Goal: Task Accomplishment & Management: Manage account settings

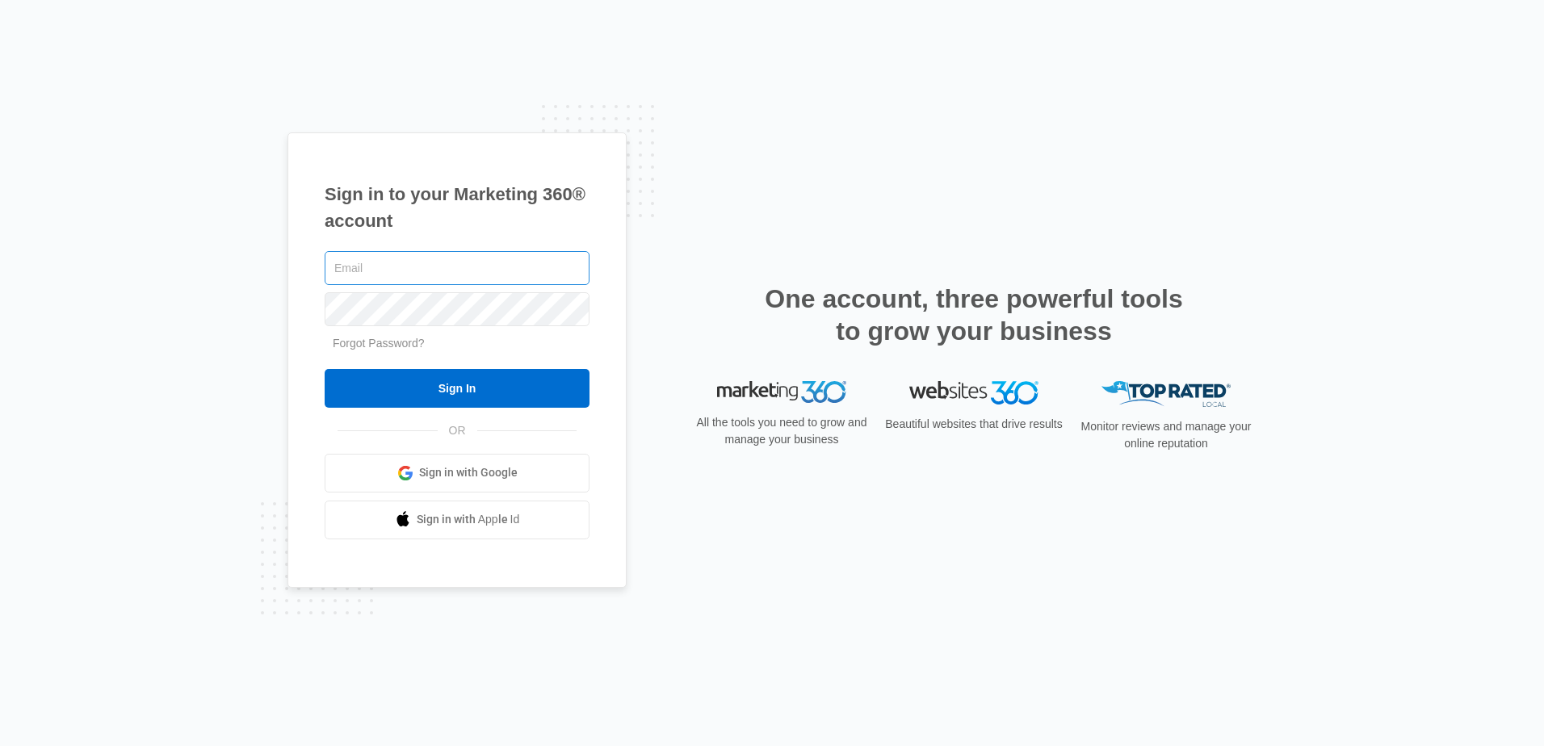
click at [463, 262] on input "text" at bounding box center [457, 268] width 265 height 34
type input "[EMAIL_ADDRESS][DOMAIN_NAME]"
click at [325, 369] on input "Sign In" at bounding box center [457, 388] width 265 height 39
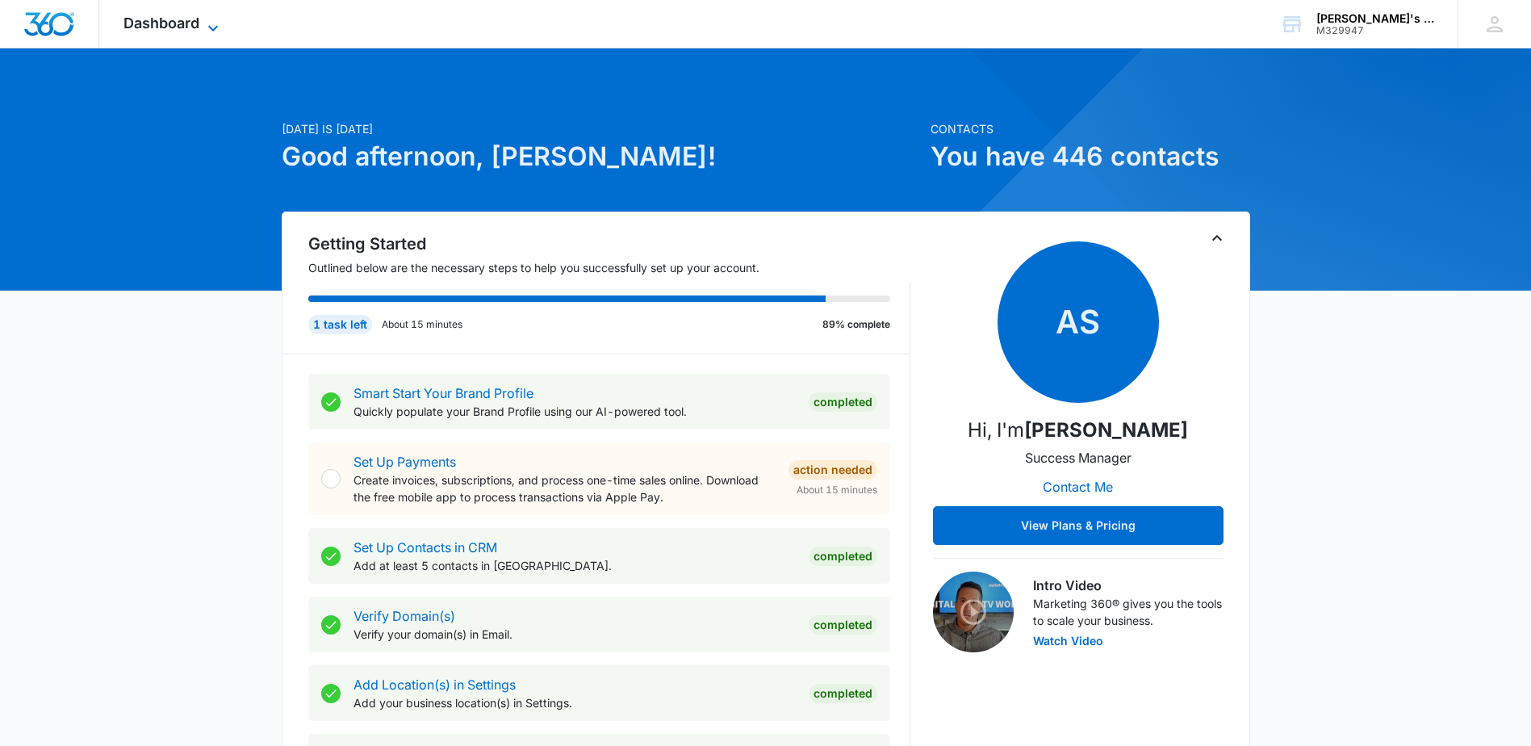
click at [161, 21] on span "Dashboard" at bounding box center [162, 23] width 76 height 17
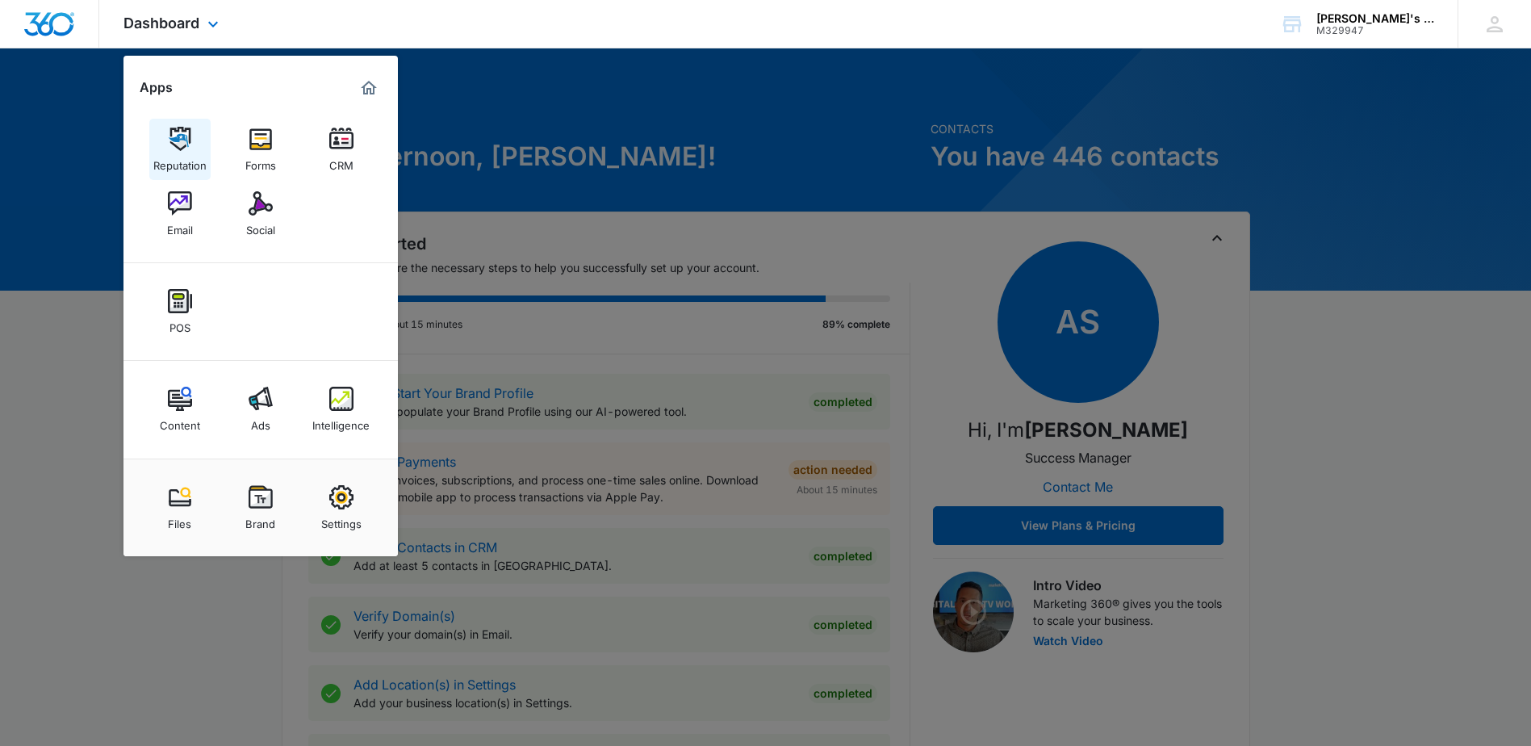
click at [176, 152] on div "Reputation" at bounding box center [179, 161] width 53 height 21
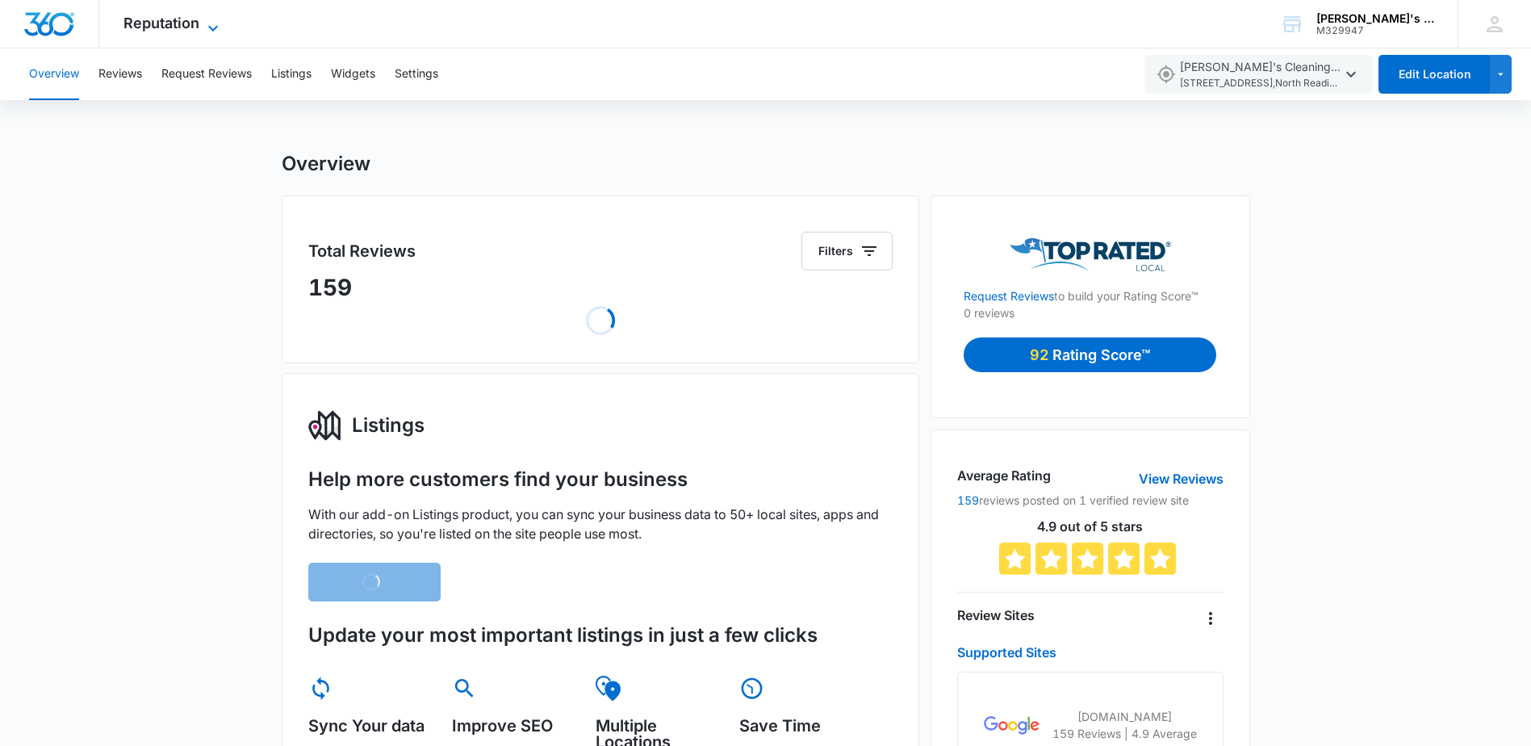
click at [170, 23] on span "Reputation" at bounding box center [162, 23] width 76 height 17
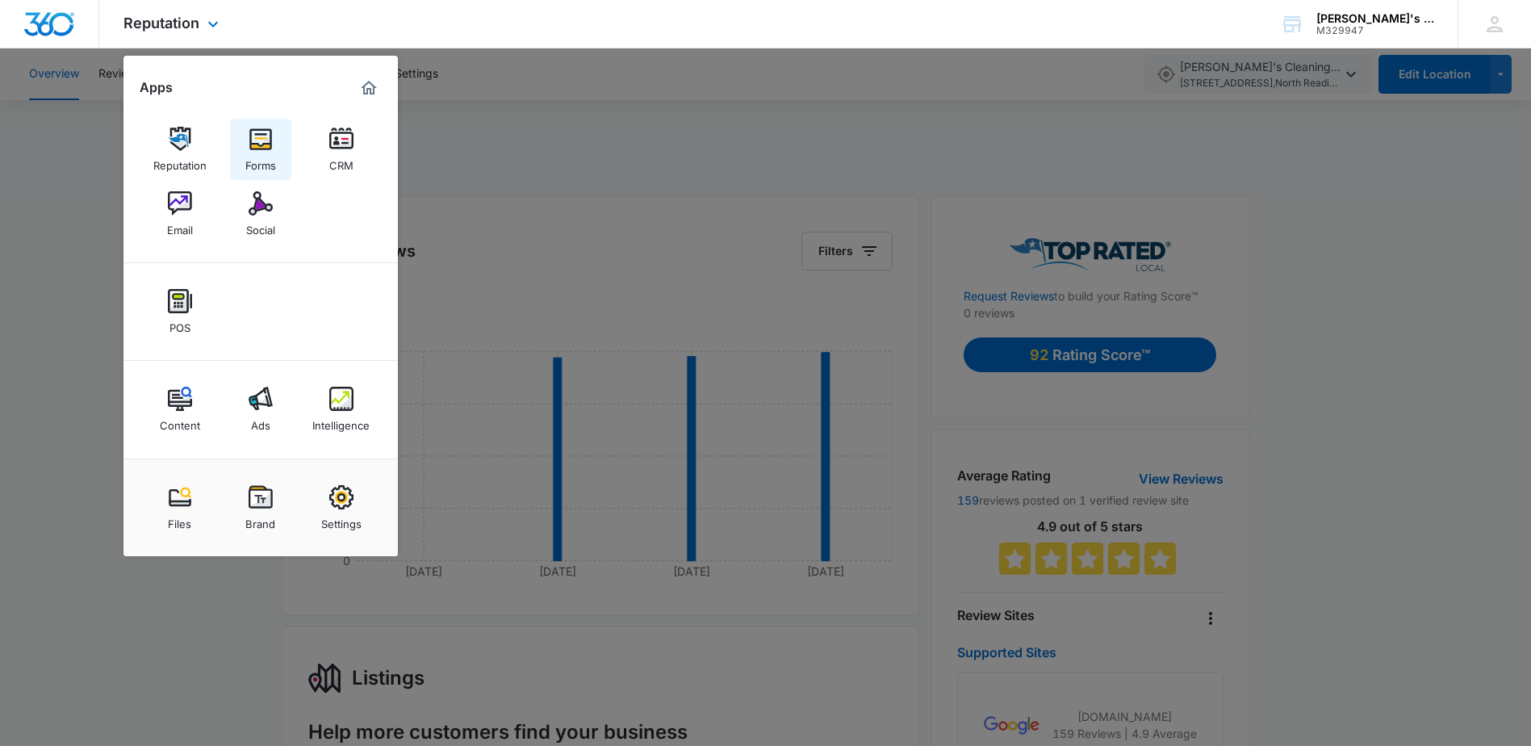
click at [272, 139] on img at bounding box center [261, 139] width 24 height 24
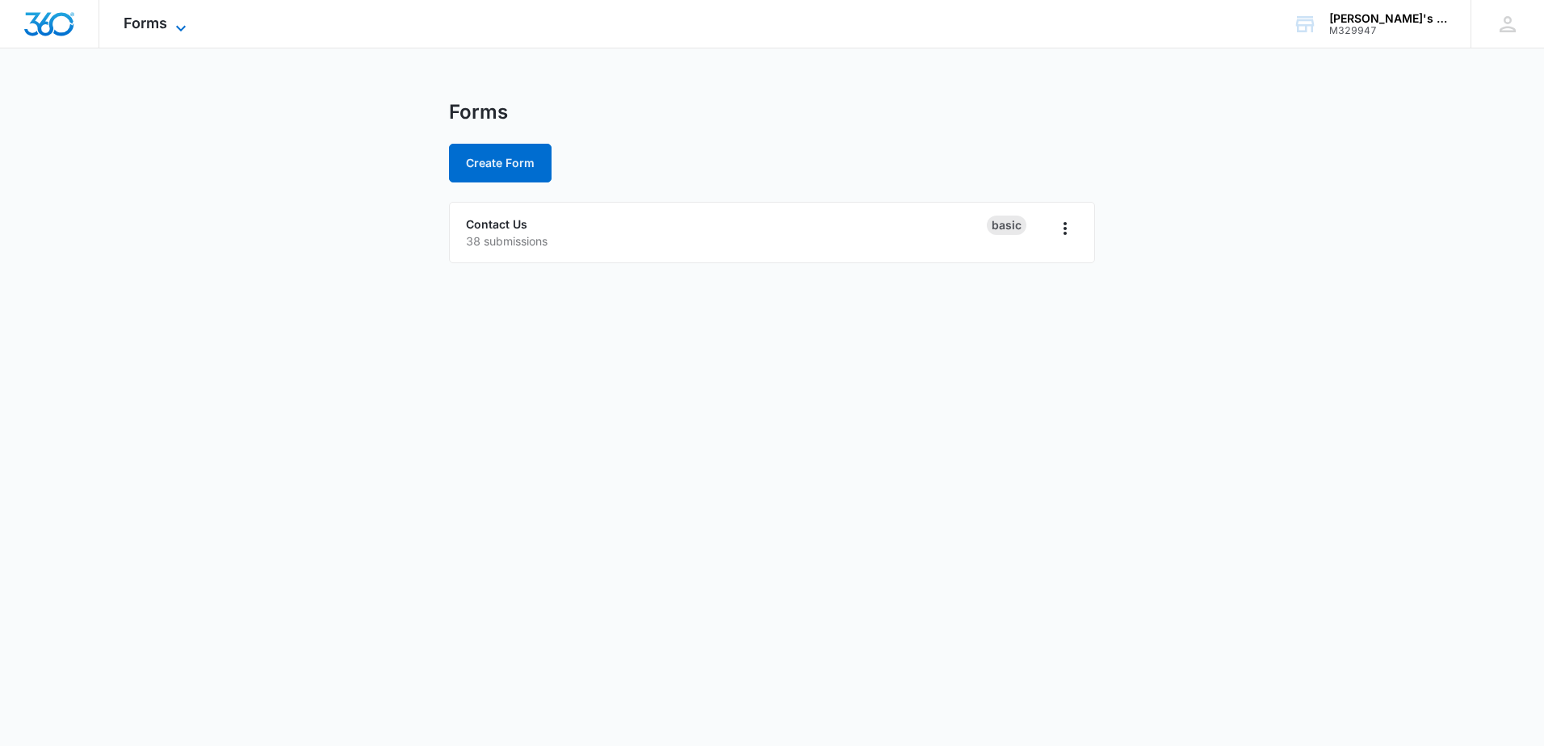
click at [145, 24] on span "Forms" at bounding box center [146, 23] width 44 height 17
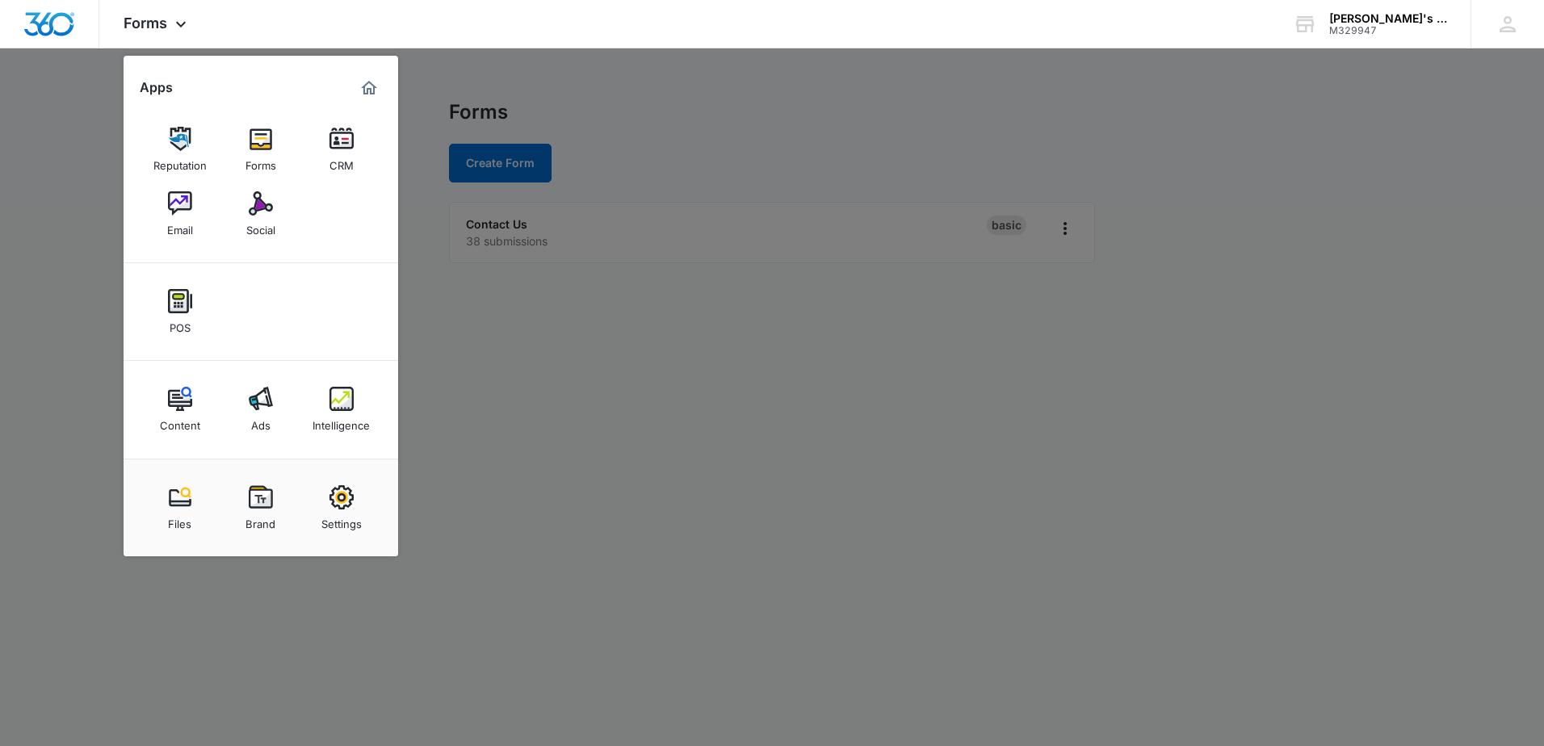
click at [533, 450] on div at bounding box center [772, 373] width 1544 height 746
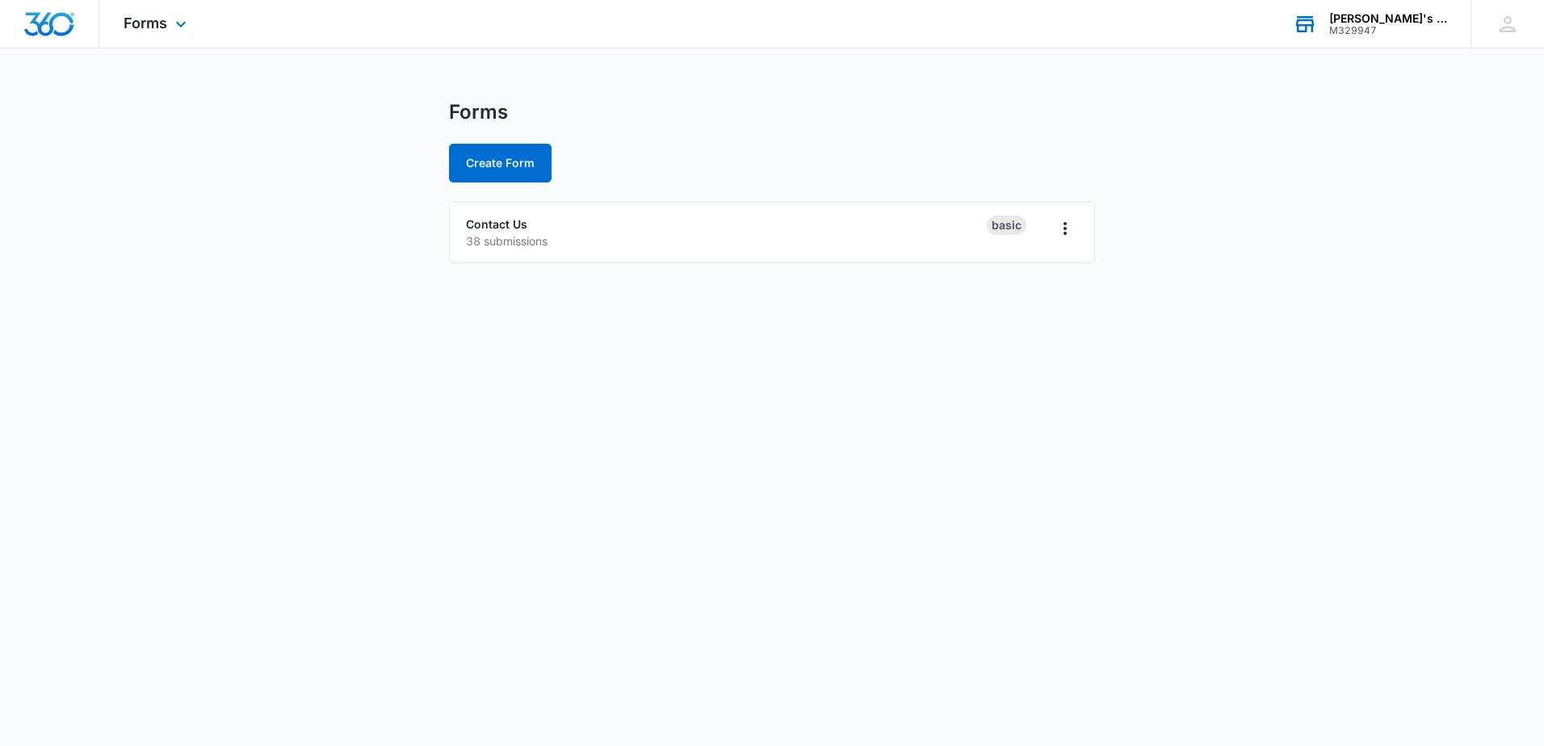
click at [1363, 26] on div "M329947" at bounding box center [1388, 30] width 118 height 11
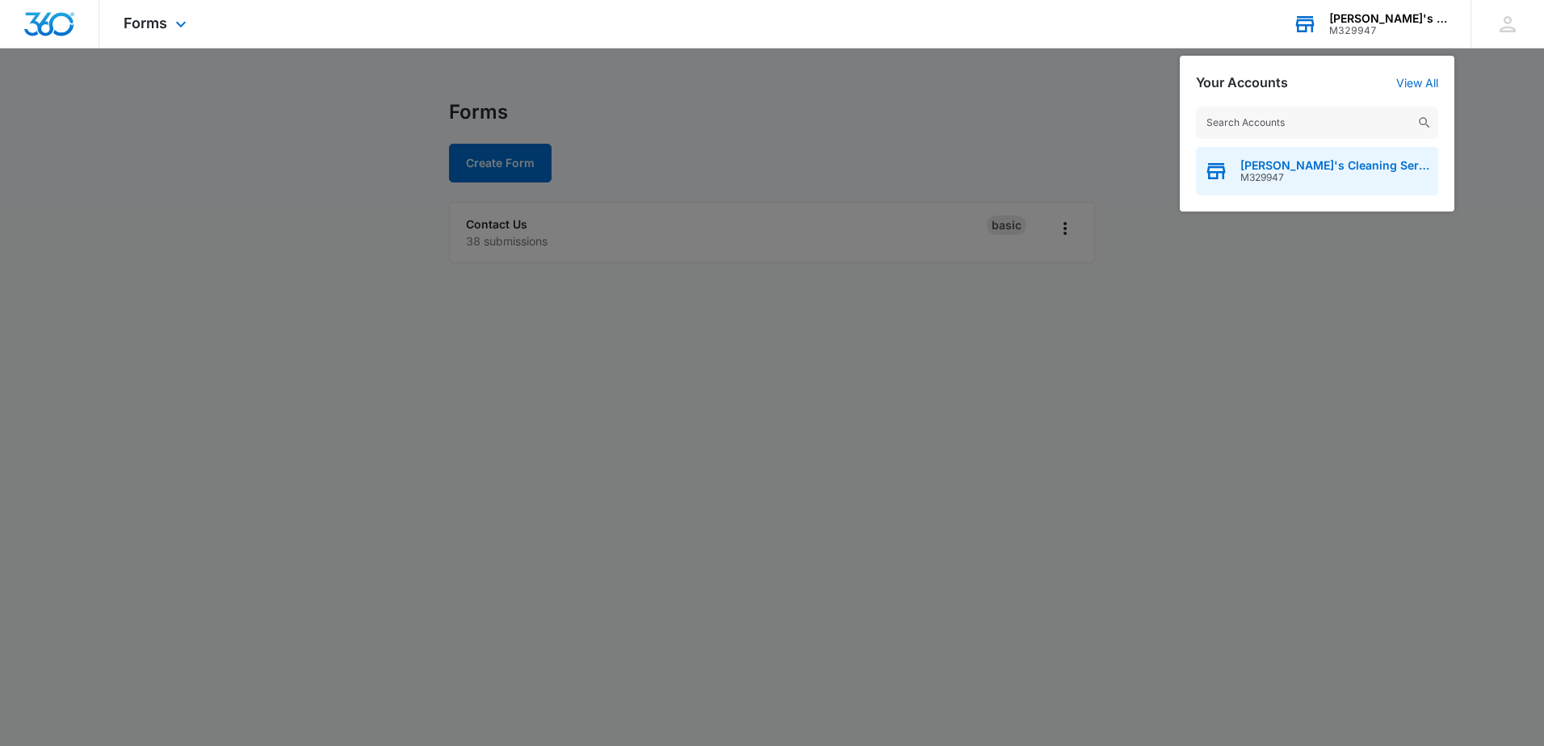
click at [1305, 193] on div "[PERSON_NAME]'s Cleaning Services M329947" at bounding box center [1317, 171] width 242 height 48
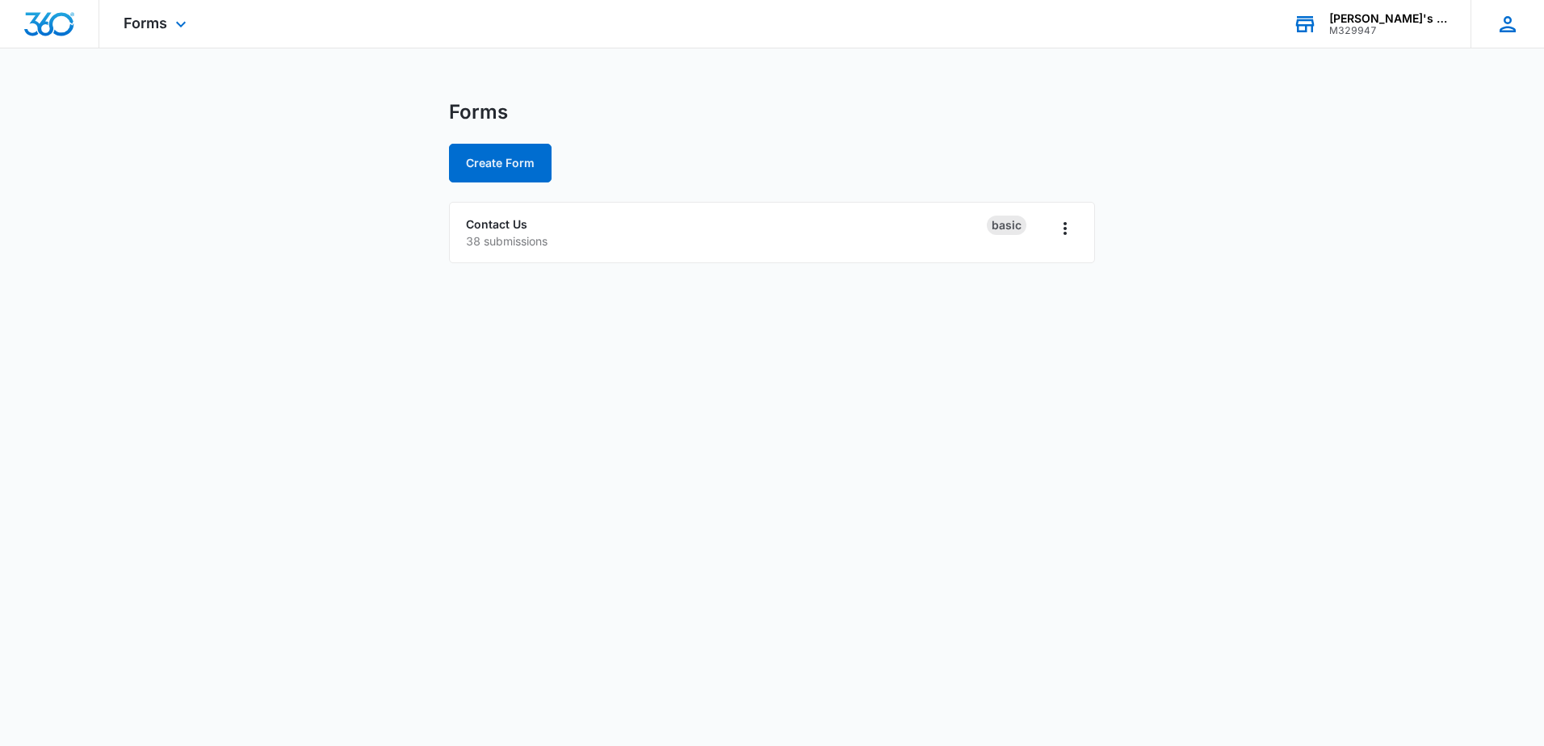
click at [1512, 30] on icon at bounding box center [1507, 24] width 16 height 16
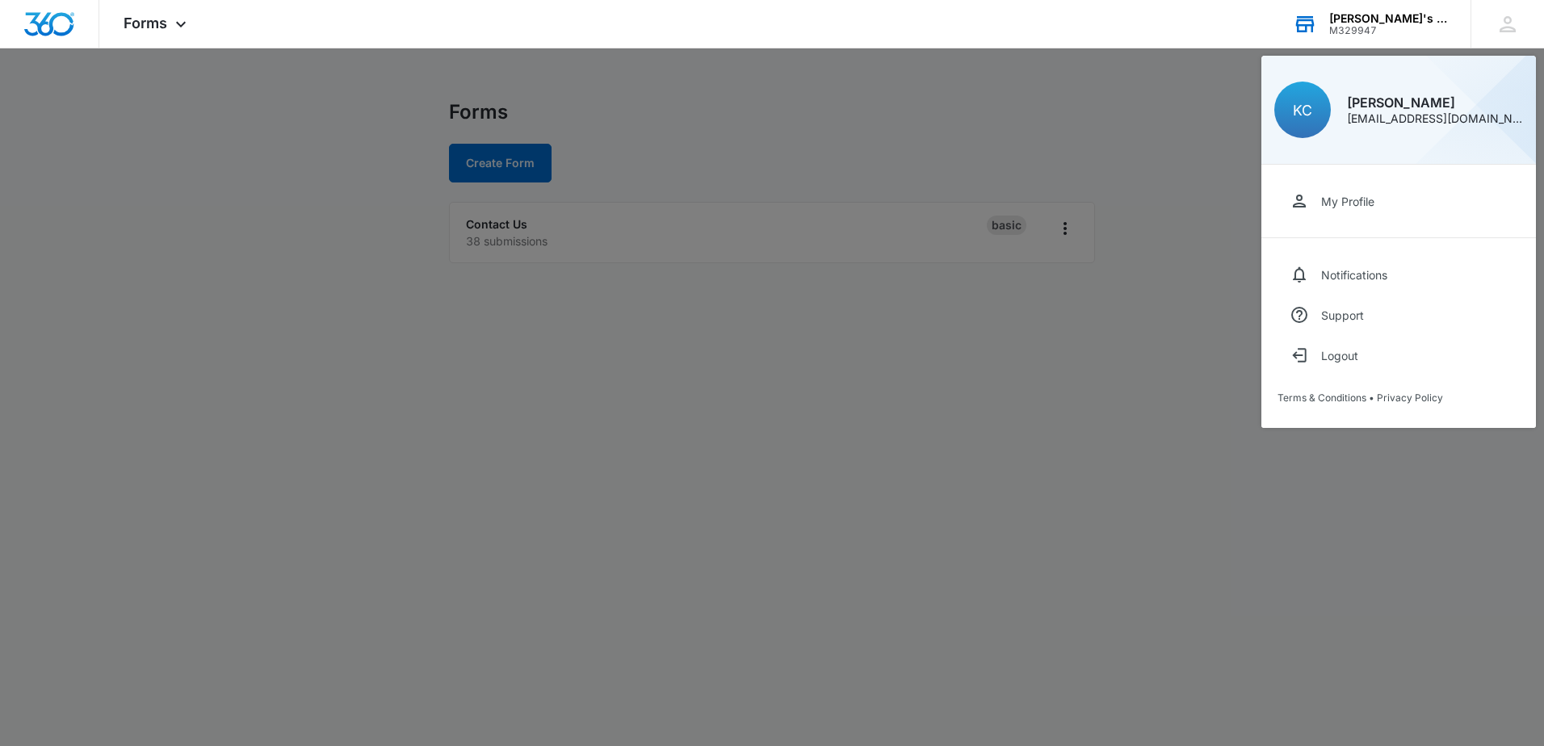
drag, startPoint x: 1246, startPoint y: 108, endPoint x: 706, endPoint y: 112, distance: 540.9
click at [1245, 108] on div at bounding box center [772, 373] width 1544 height 746
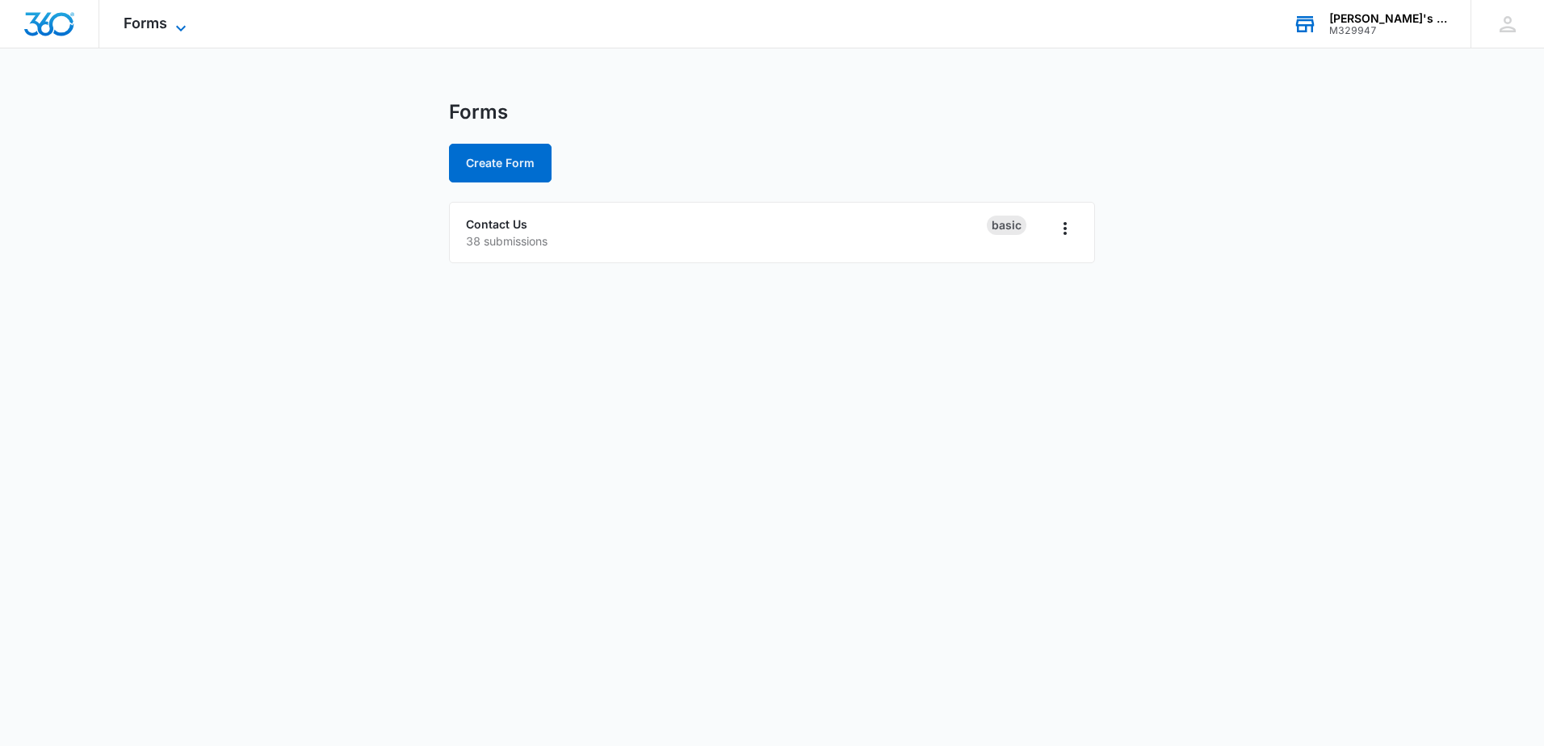
click at [161, 29] on span "Forms" at bounding box center [146, 23] width 44 height 17
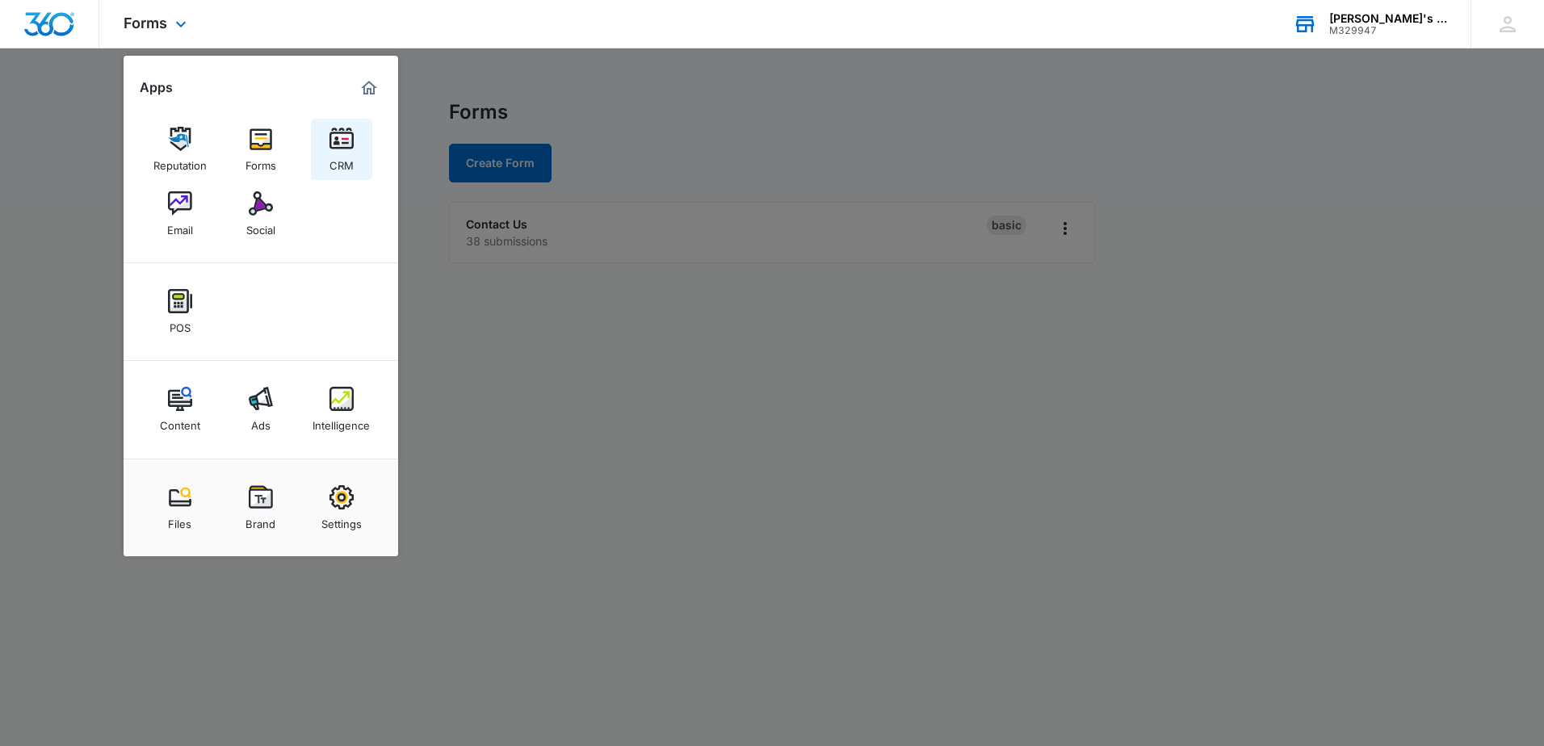
click at [367, 165] on link "CRM" at bounding box center [341, 149] width 61 height 61
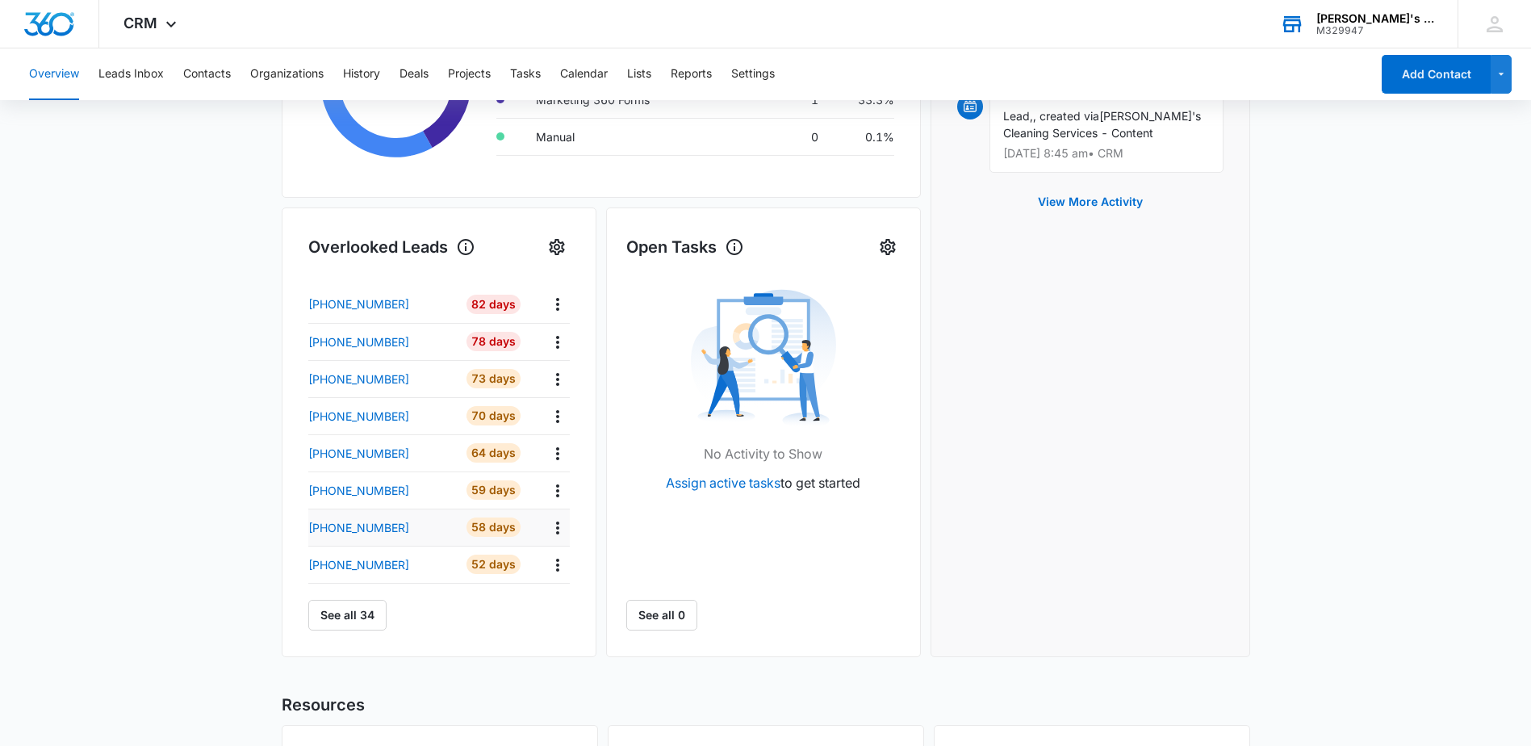
scroll to position [404, 0]
click at [358, 613] on button "See all 34" at bounding box center [347, 614] width 78 height 31
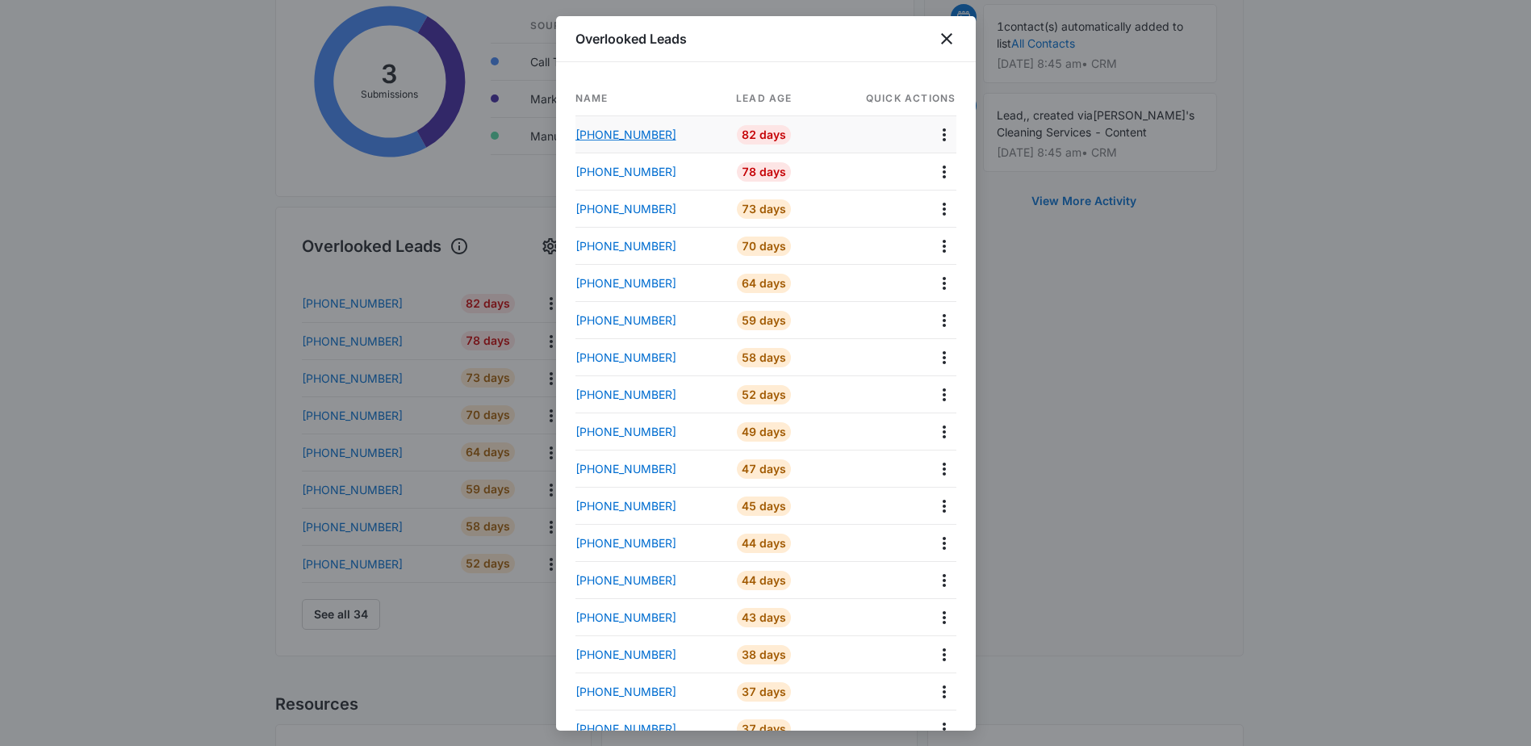
click at [634, 136] on p "[PHONE_NUMBER]" at bounding box center [626, 134] width 101 height 17
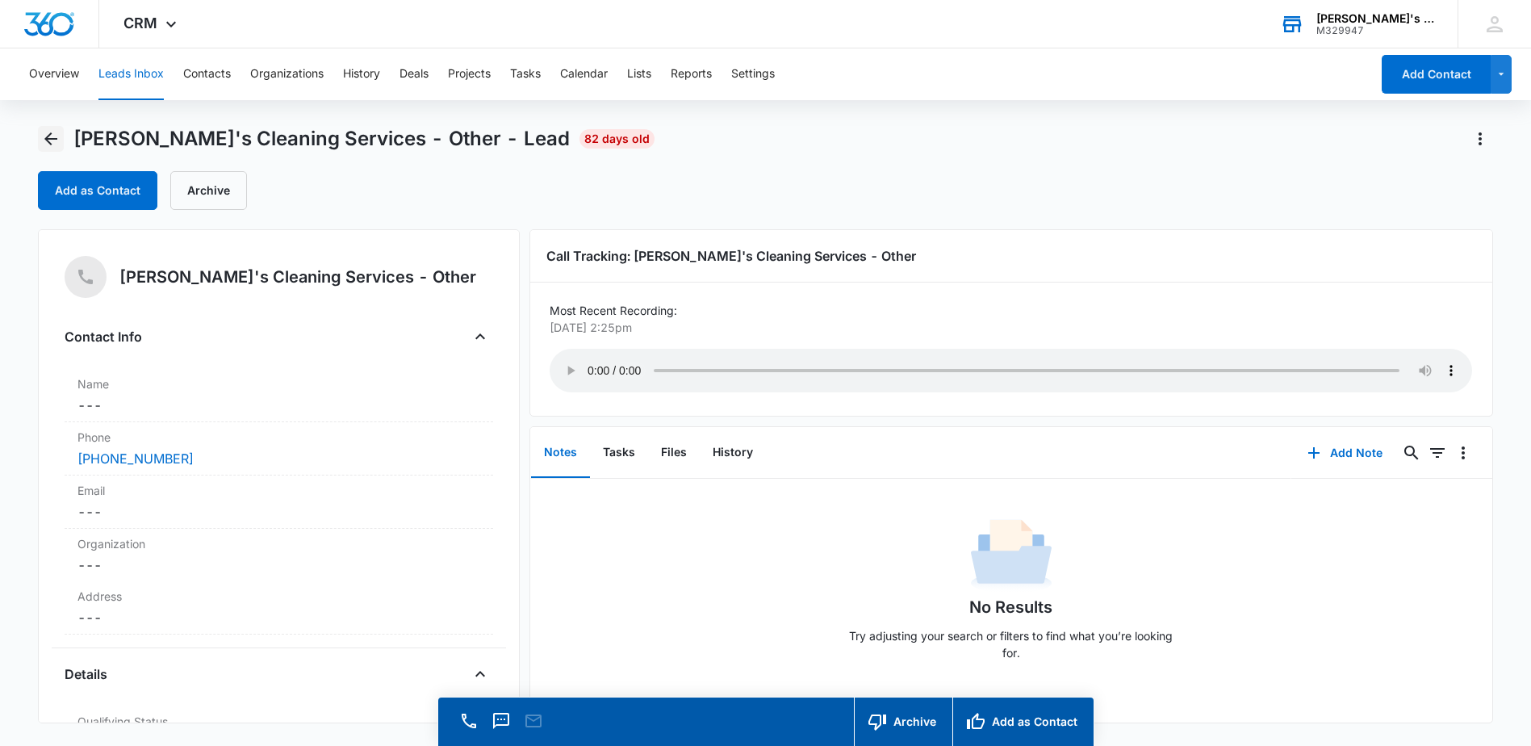
click at [48, 140] on icon "Back" at bounding box center [50, 138] width 13 height 13
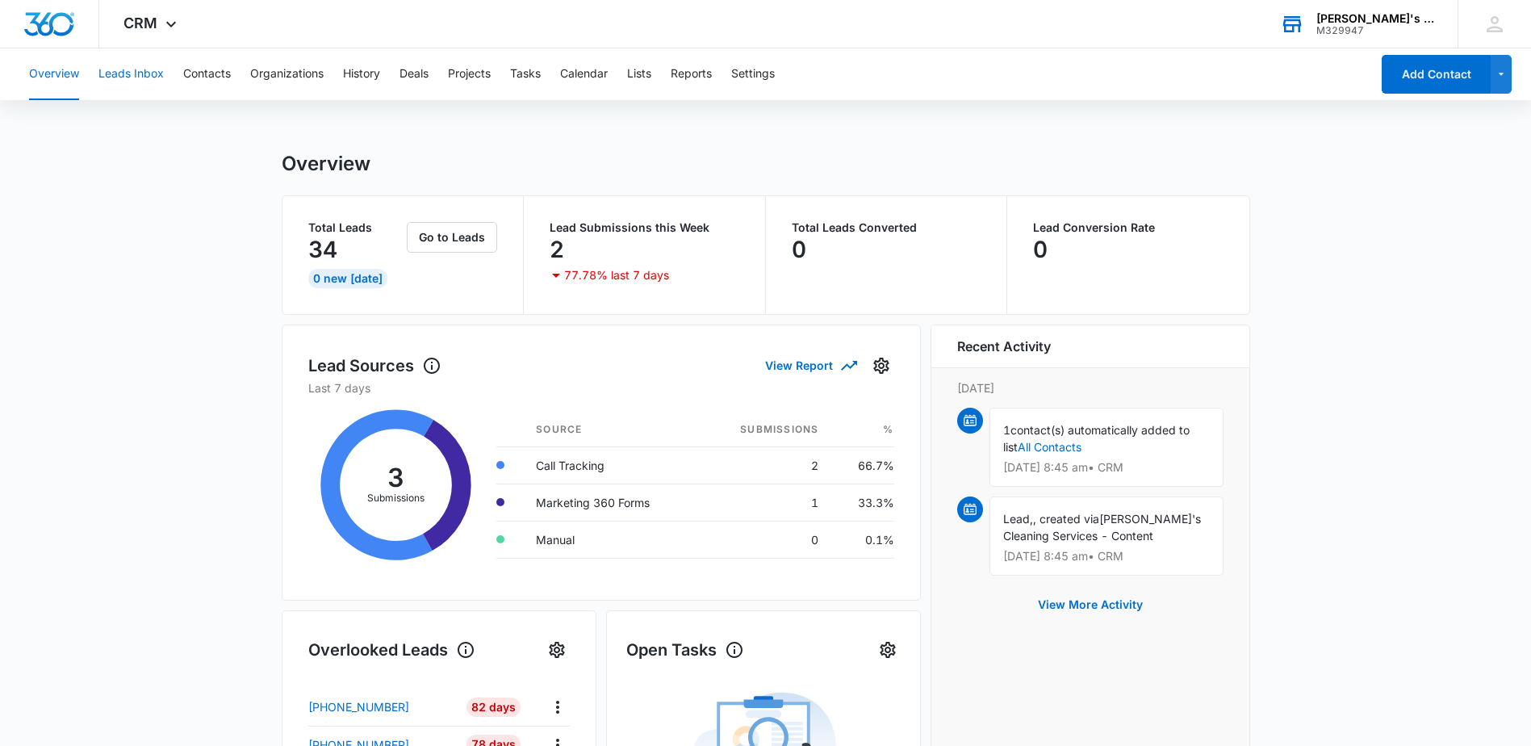
click at [137, 75] on button "Leads Inbox" at bounding box center [130, 74] width 65 height 52
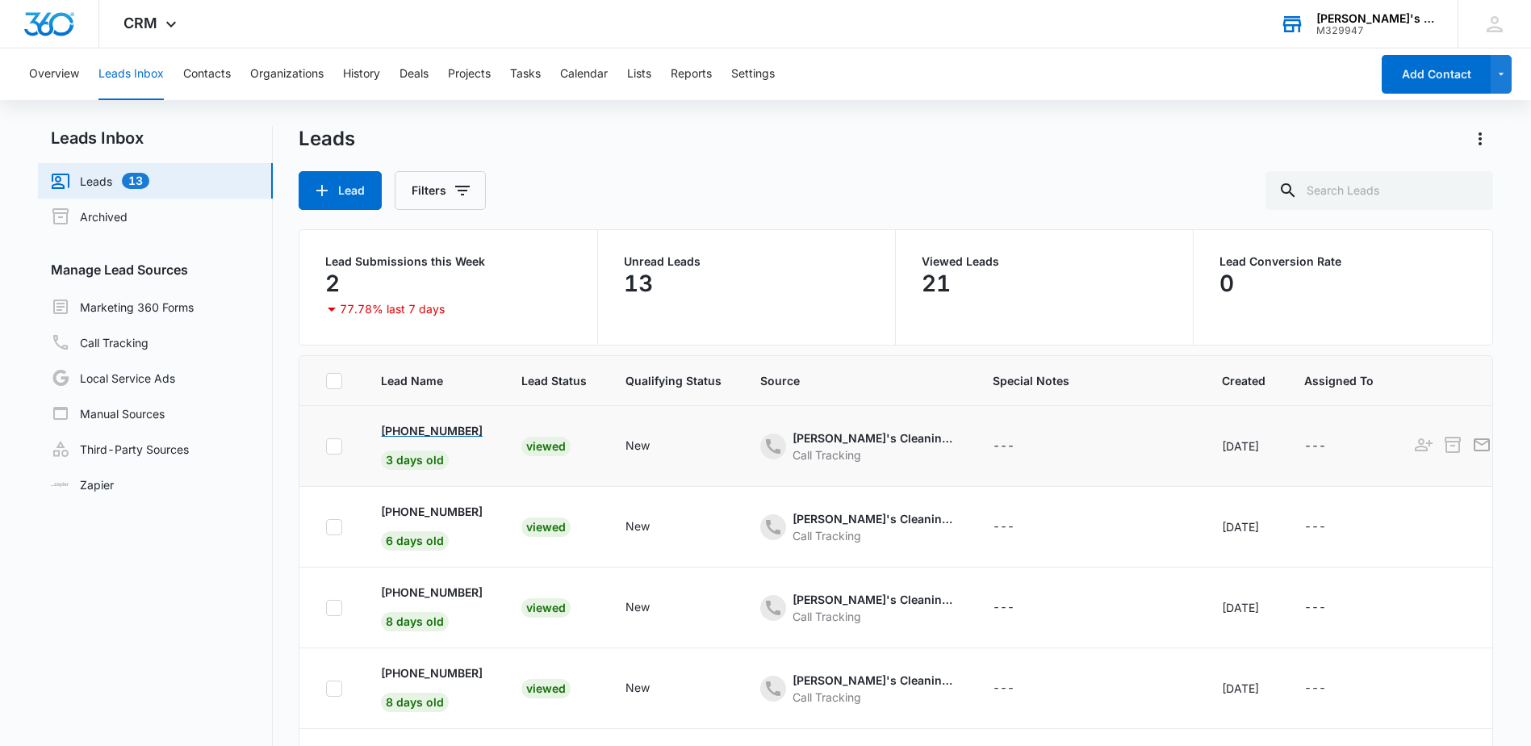
click at [411, 429] on p "[PHONE_NUMBER]" at bounding box center [432, 430] width 102 height 17
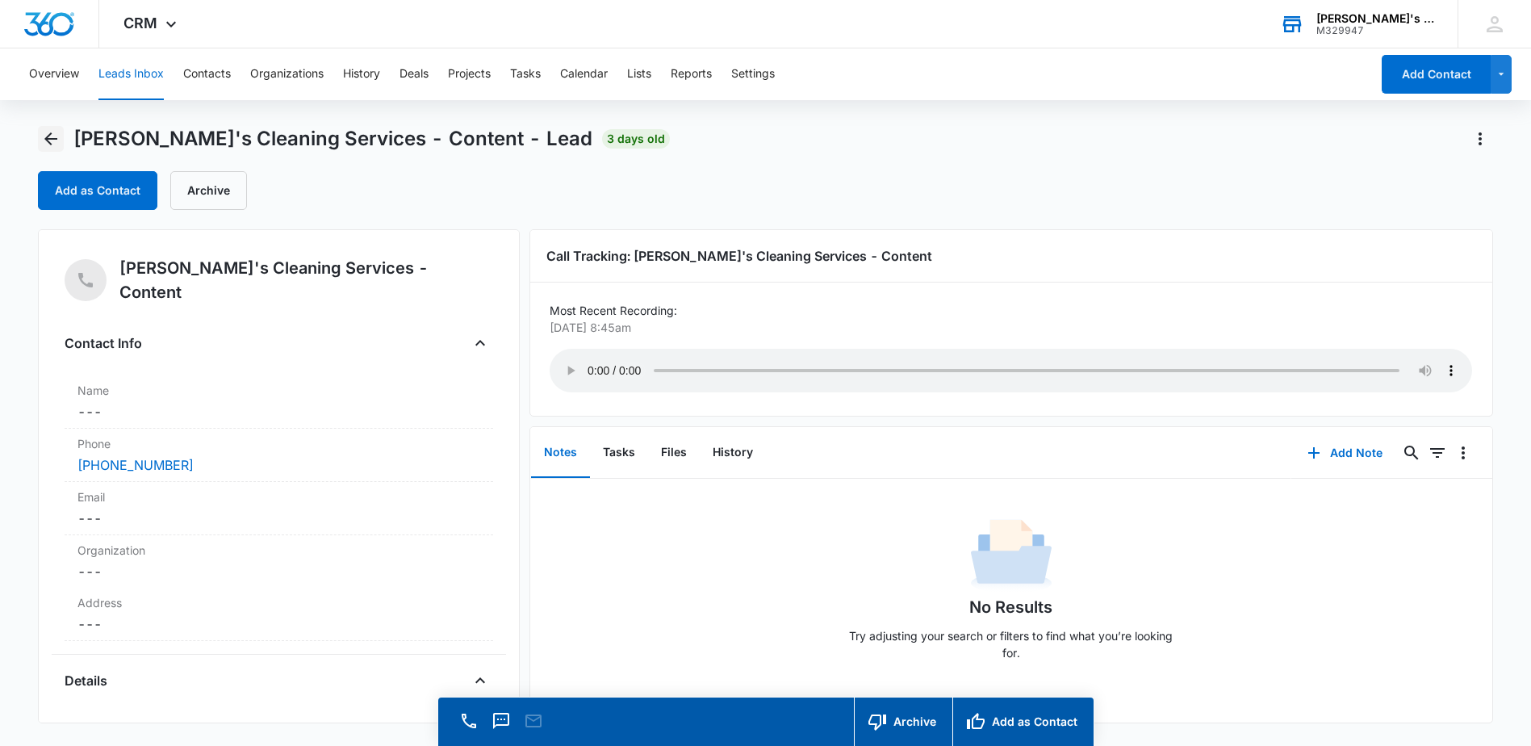
click at [52, 138] on icon "Back" at bounding box center [50, 138] width 13 height 13
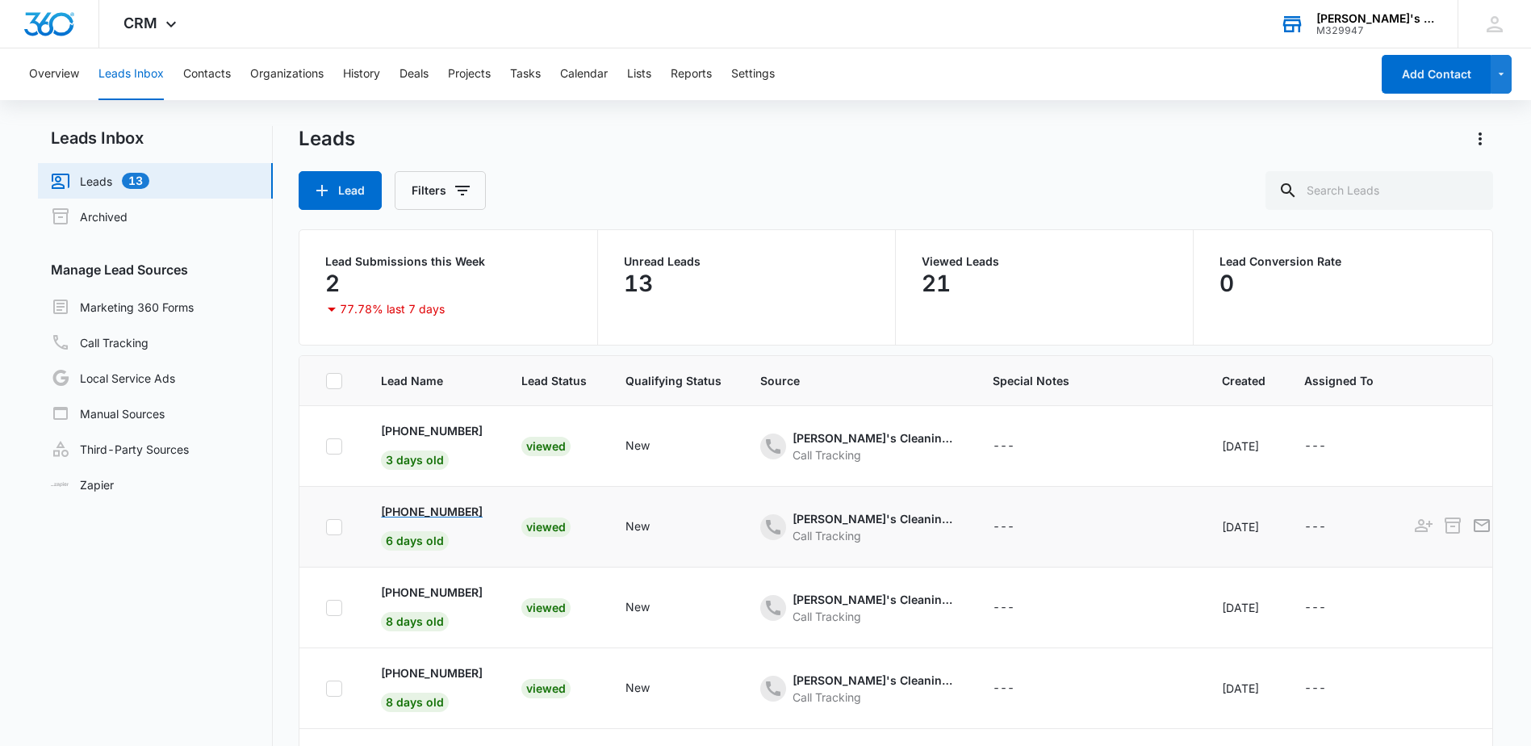
click at [415, 517] on p "[PHONE_NUMBER]" at bounding box center [432, 511] width 102 height 17
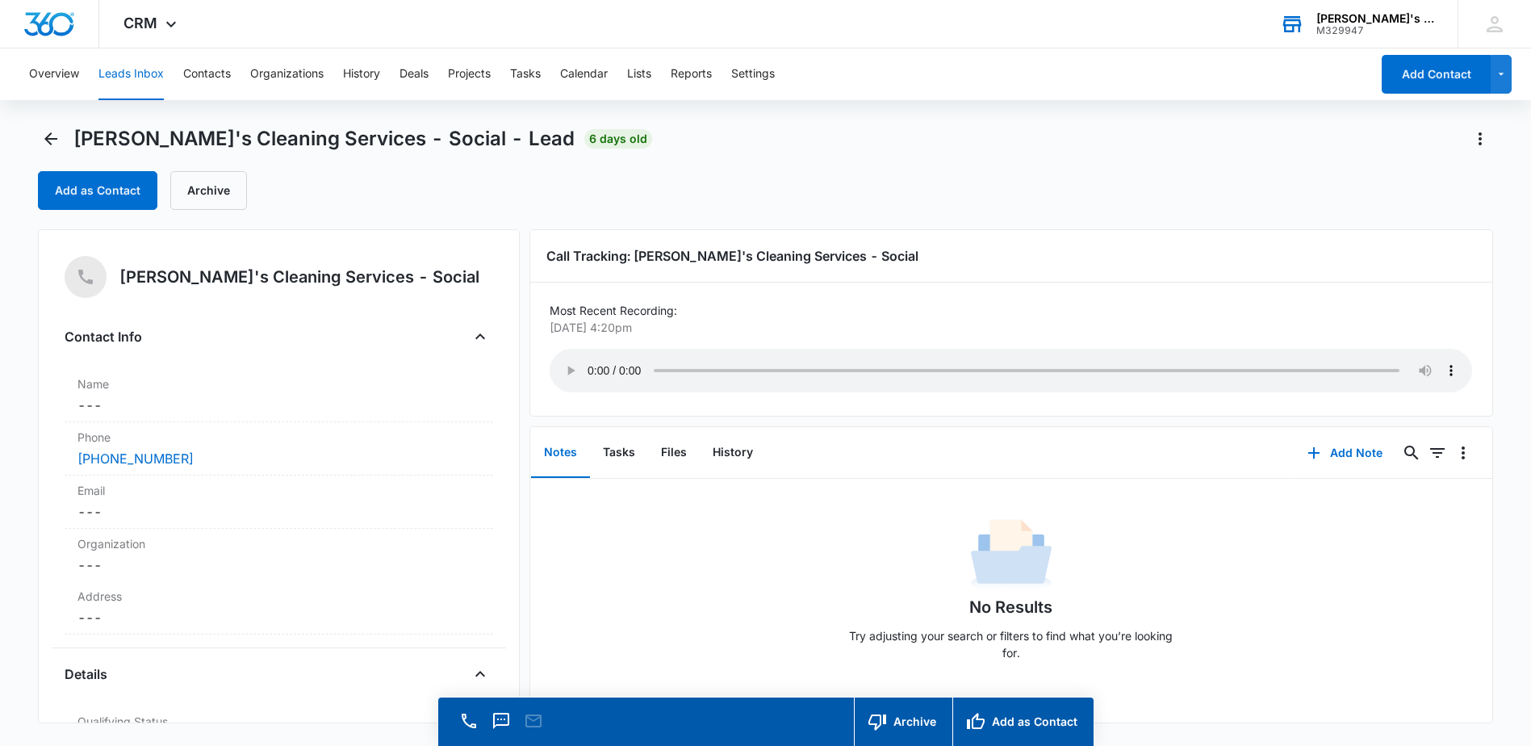
click at [1050, 276] on div "Call Tracking: [PERSON_NAME]'s Cleaning Services - Social" at bounding box center [1010, 256] width 961 height 52
click at [44, 137] on icon "Back" at bounding box center [50, 138] width 19 height 19
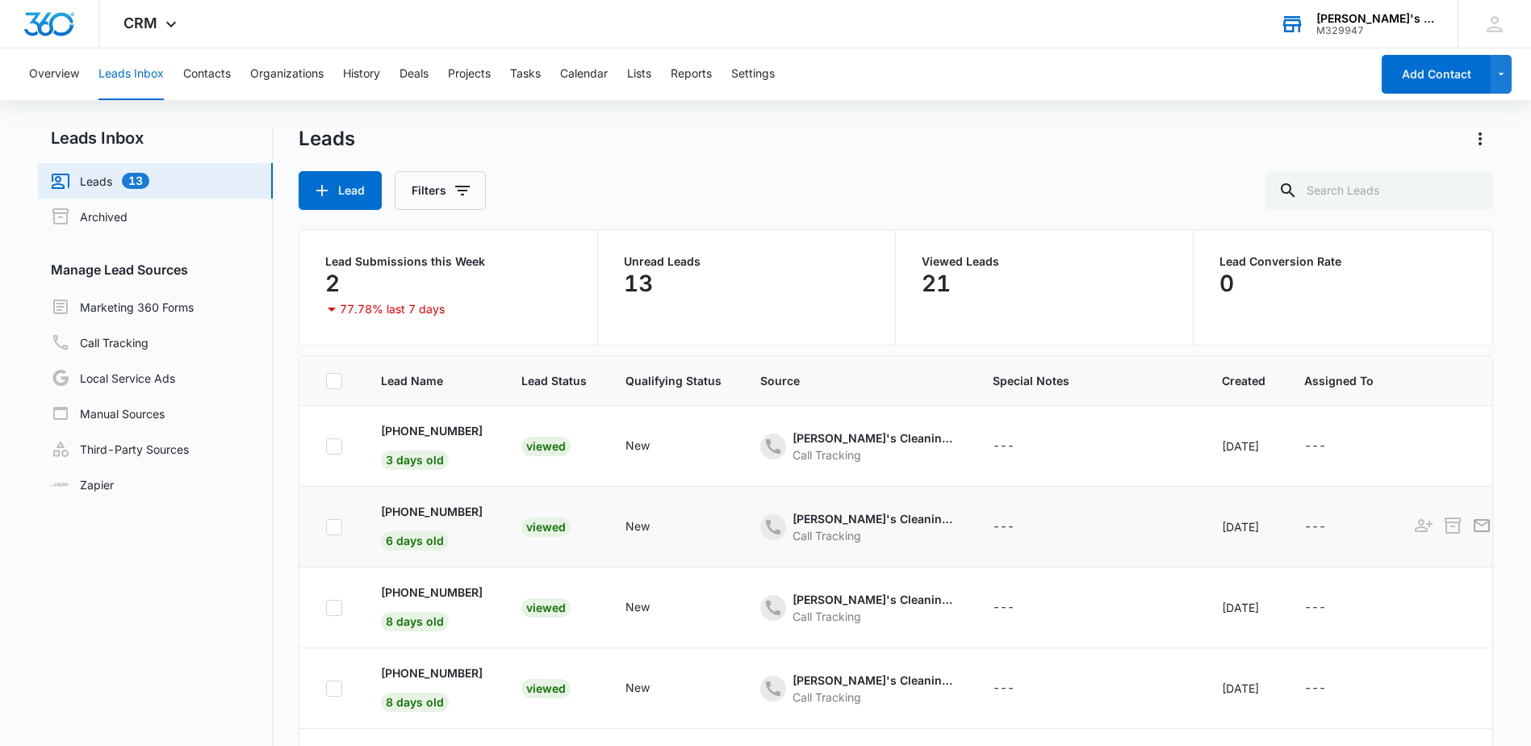
click at [341, 531] on icon at bounding box center [334, 527] width 15 height 15
click at [326, 527] on input "checkbox" at bounding box center [325, 526] width 1 height 1
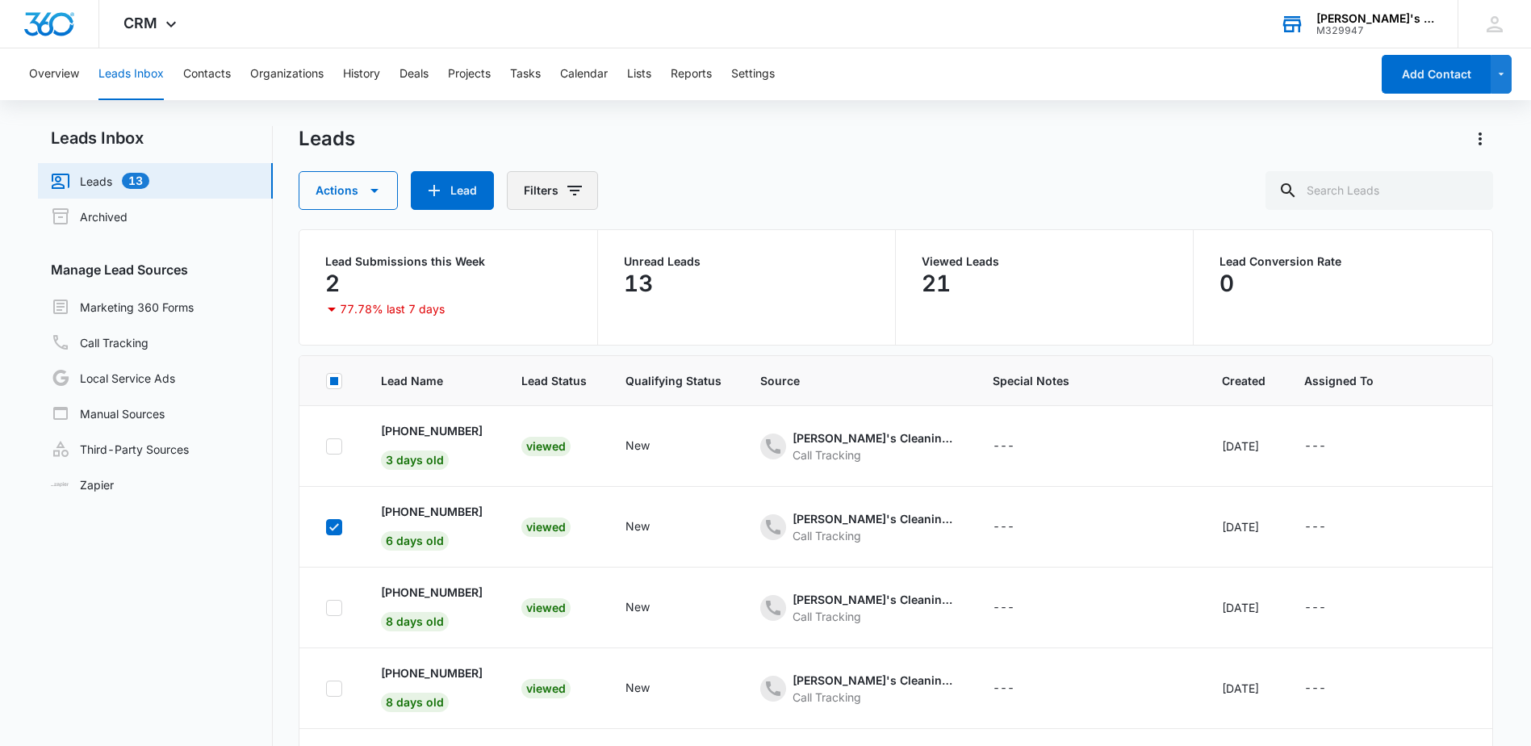
click at [538, 195] on button "Filters" at bounding box center [552, 190] width 91 height 39
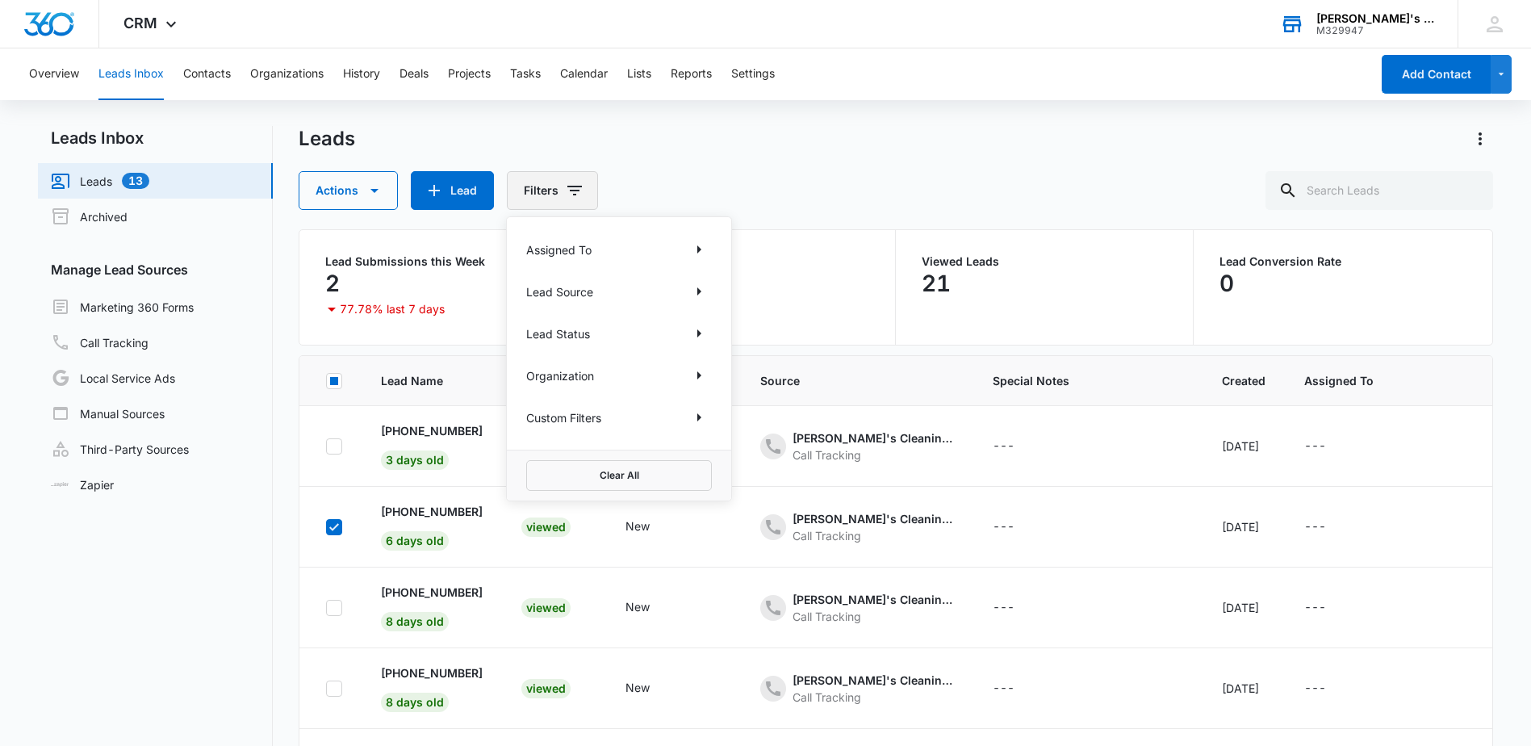
click at [553, 194] on button "Filters" at bounding box center [552, 190] width 91 height 39
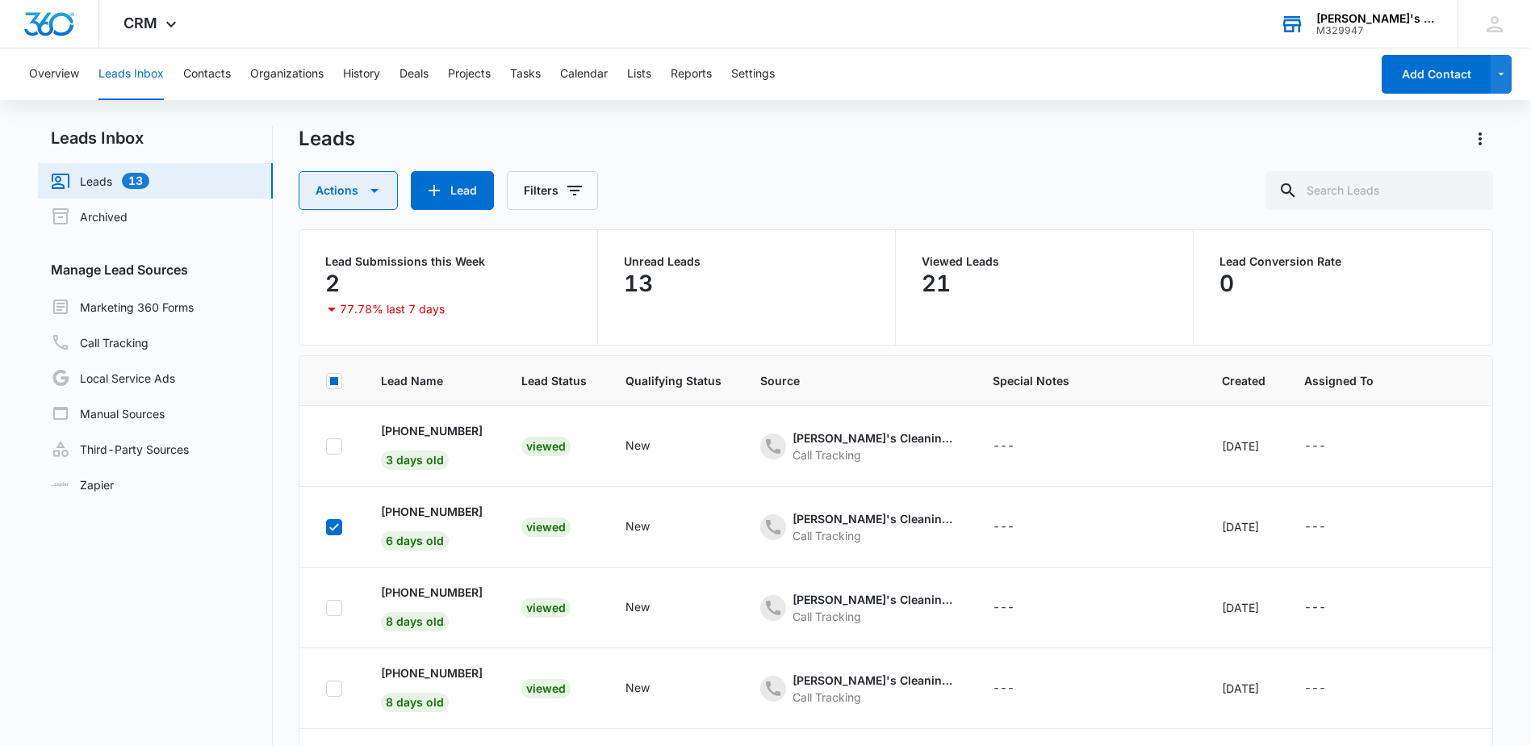
click at [385, 208] on button "Actions" at bounding box center [348, 190] width 99 height 39
click at [333, 532] on icon at bounding box center [334, 527] width 15 height 15
click at [326, 527] on input "checkbox" at bounding box center [325, 526] width 1 height 1
checkbox input "false"
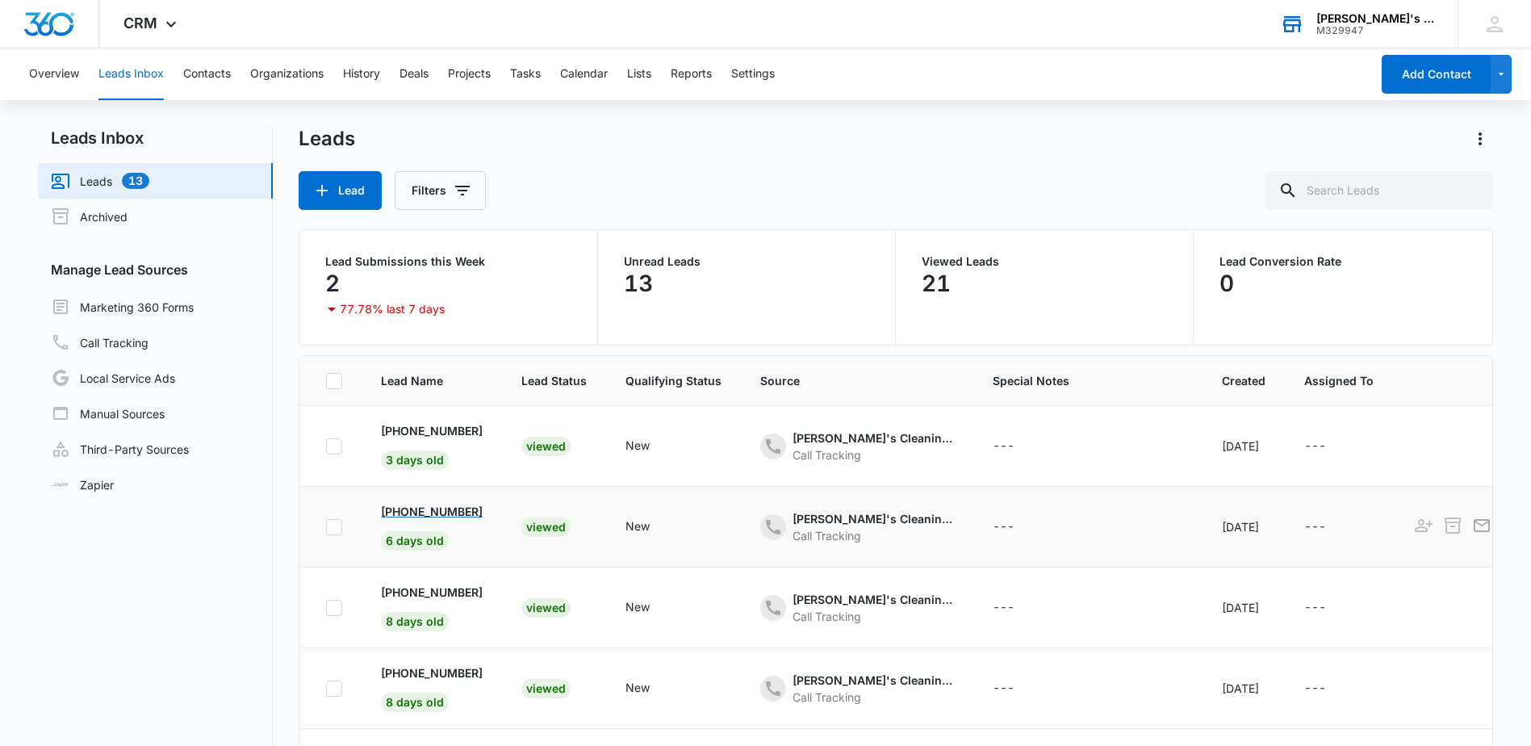
click at [424, 508] on p "[PHONE_NUMBER]" at bounding box center [432, 511] width 102 height 17
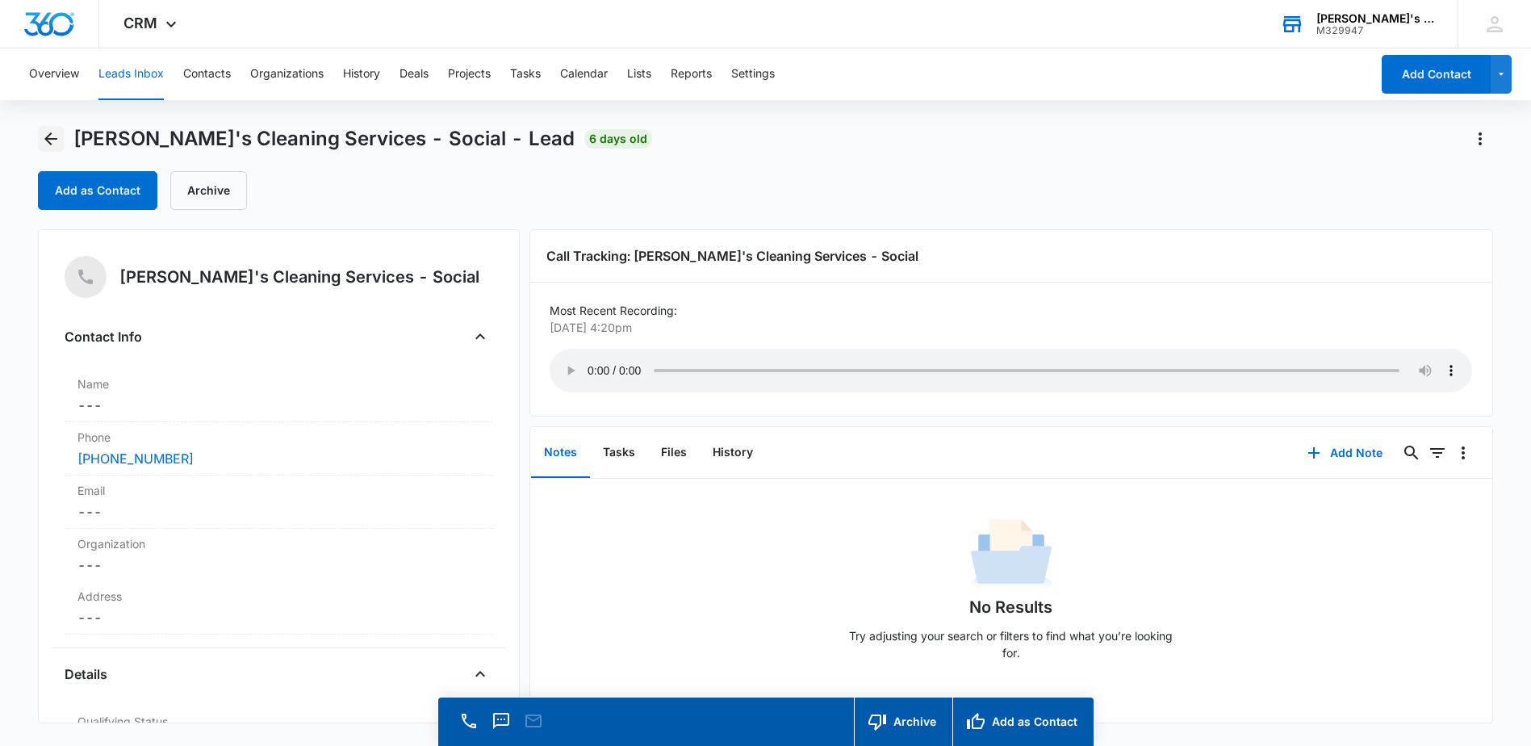
click at [53, 136] on icon "Back" at bounding box center [50, 138] width 19 height 19
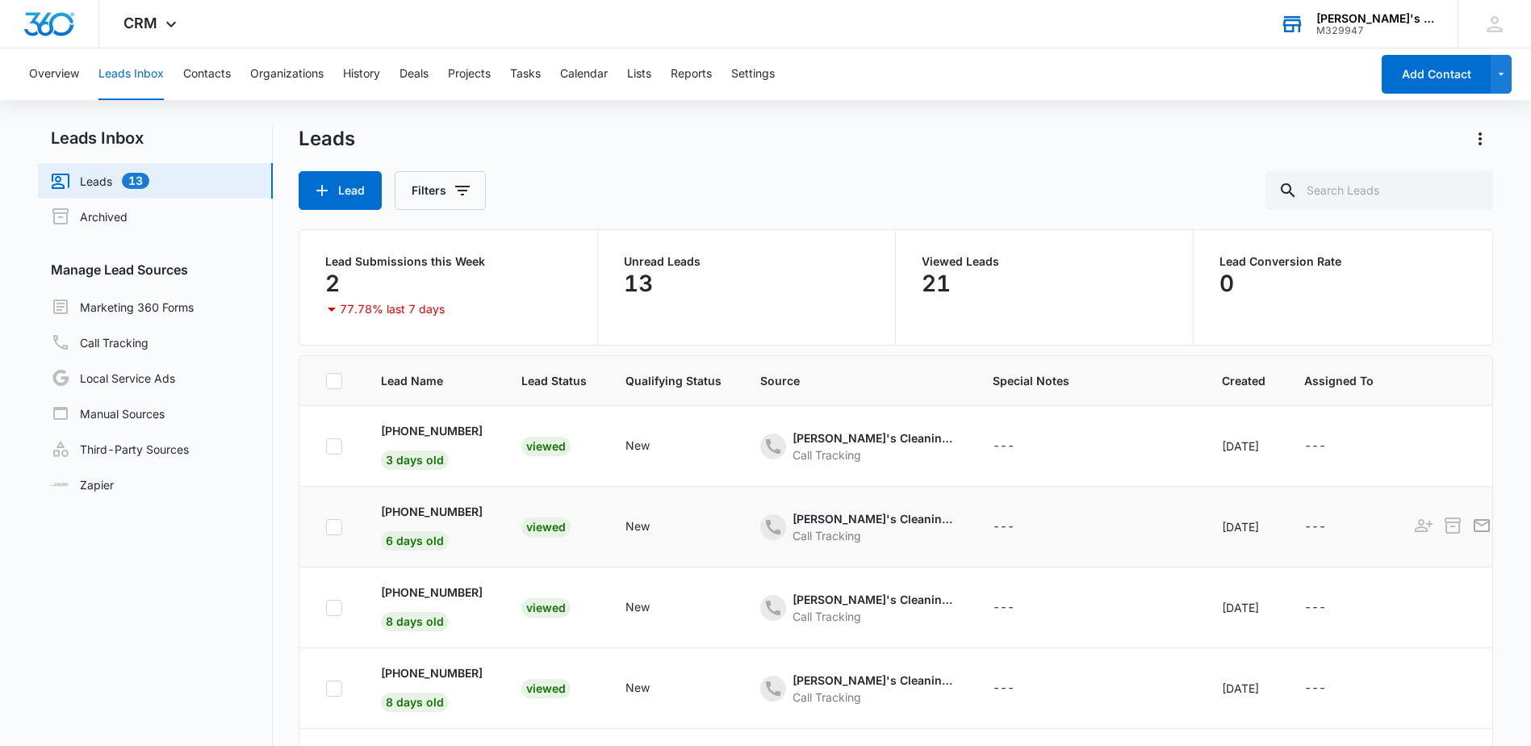
click at [341, 525] on icon at bounding box center [334, 527] width 15 height 15
click at [326, 526] on input "checkbox" at bounding box center [325, 526] width 1 height 1
checkbox input "true"
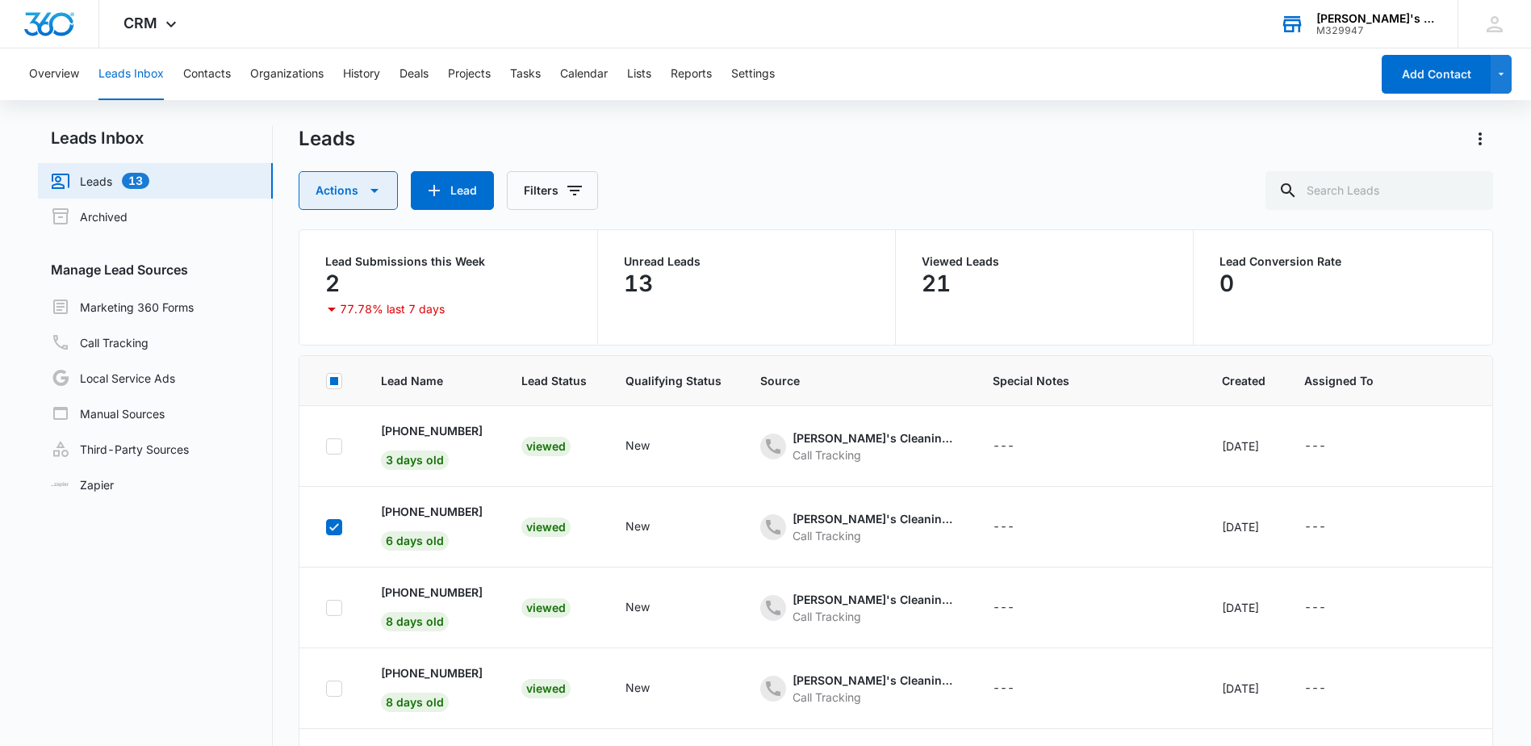
click at [366, 199] on icon "button" at bounding box center [374, 190] width 19 height 19
click at [358, 314] on div "Delete" at bounding box center [360, 314] width 83 height 11
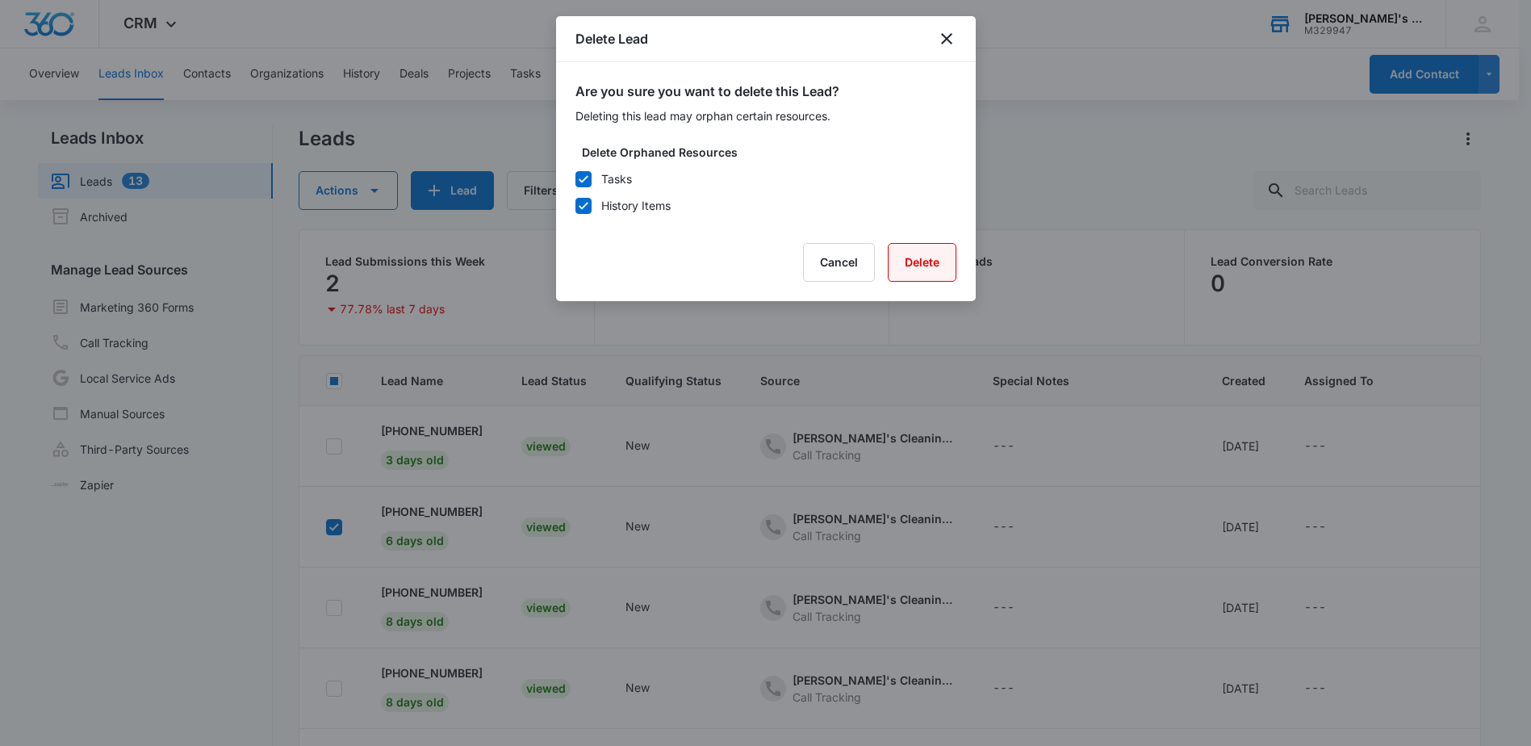
click at [928, 270] on button "Delete" at bounding box center [922, 262] width 69 height 39
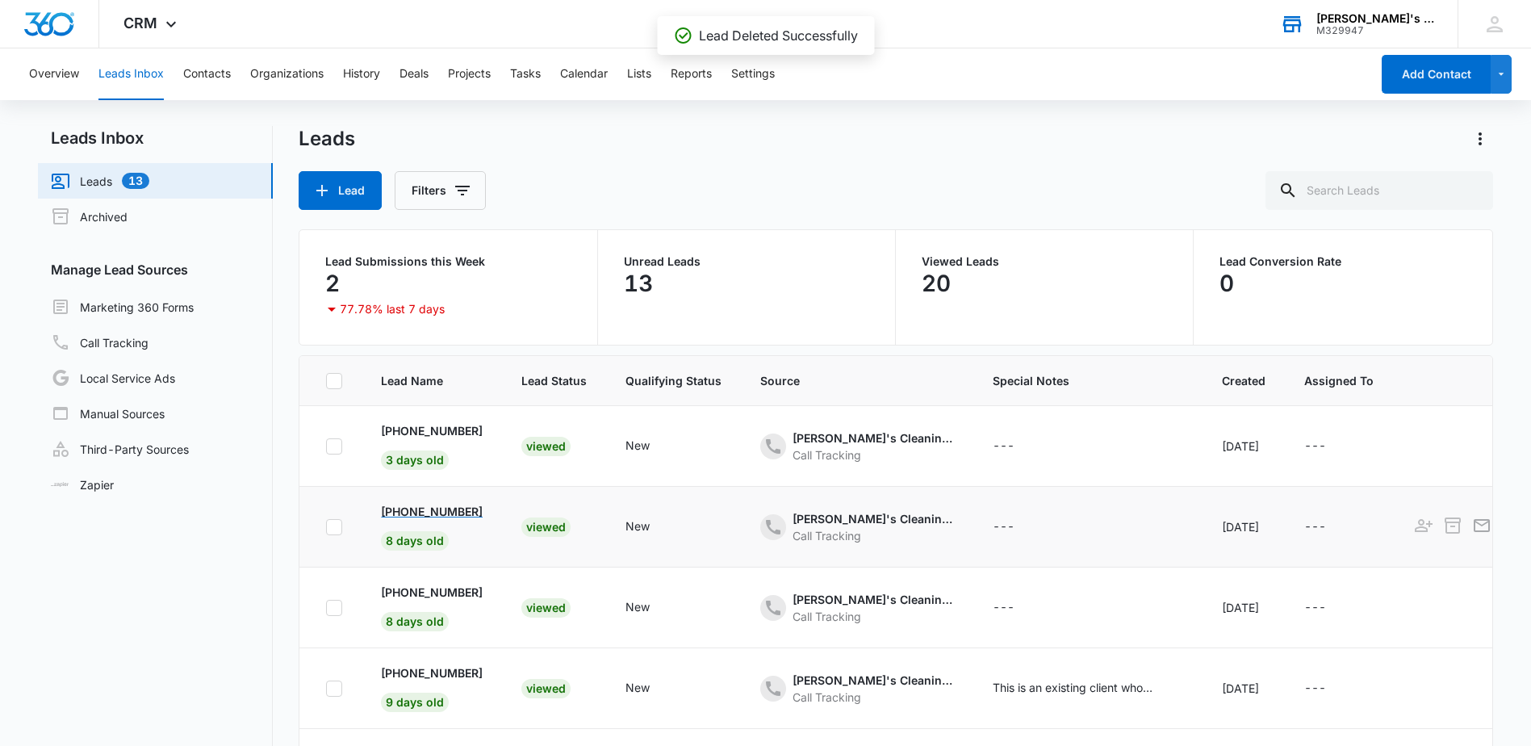
click at [424, 505] on p "[PHONE_NUMBER]" at bounding box center [432, 511] width 102 height 17
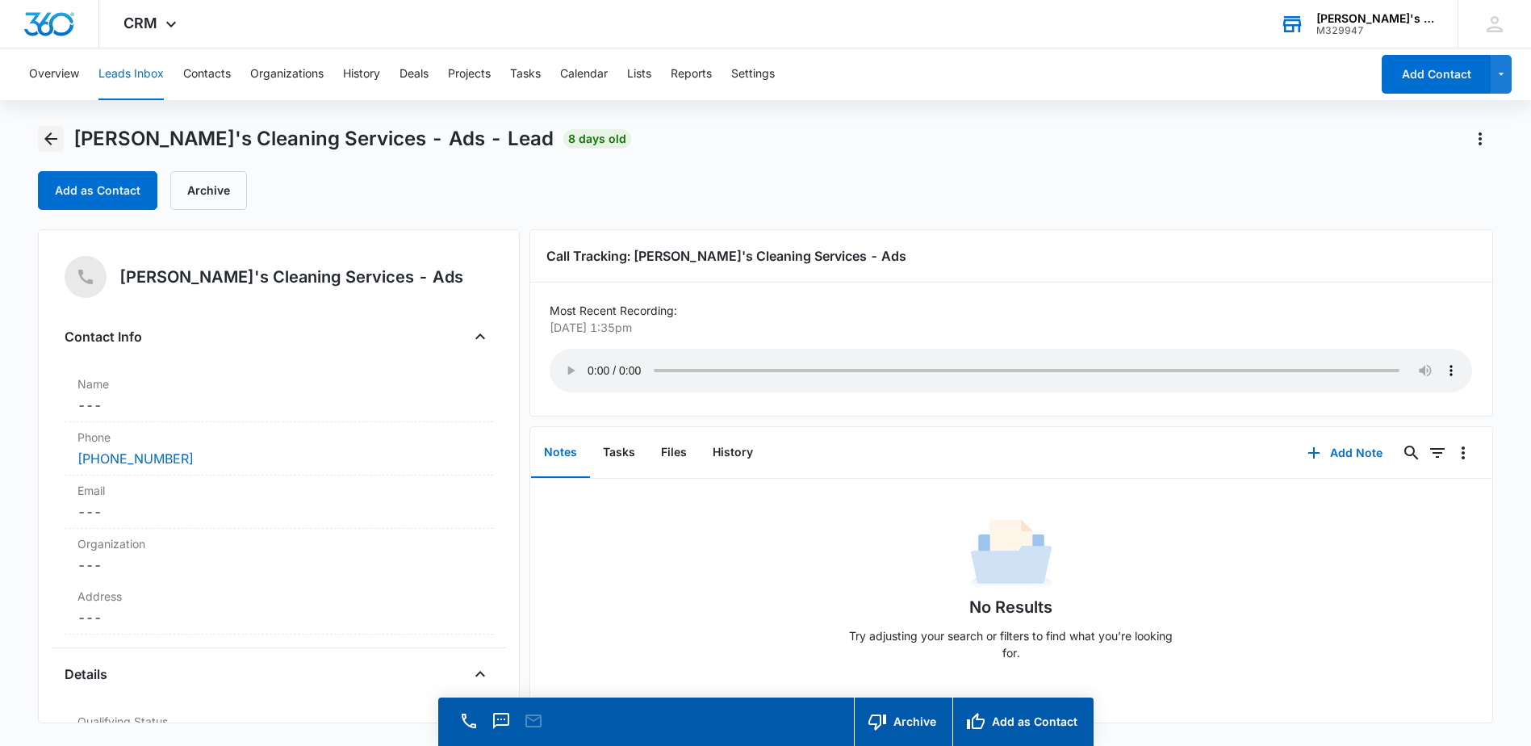
click at [42, 143] on icon "Back" at bounding box center [50, 138] width 19 height 19
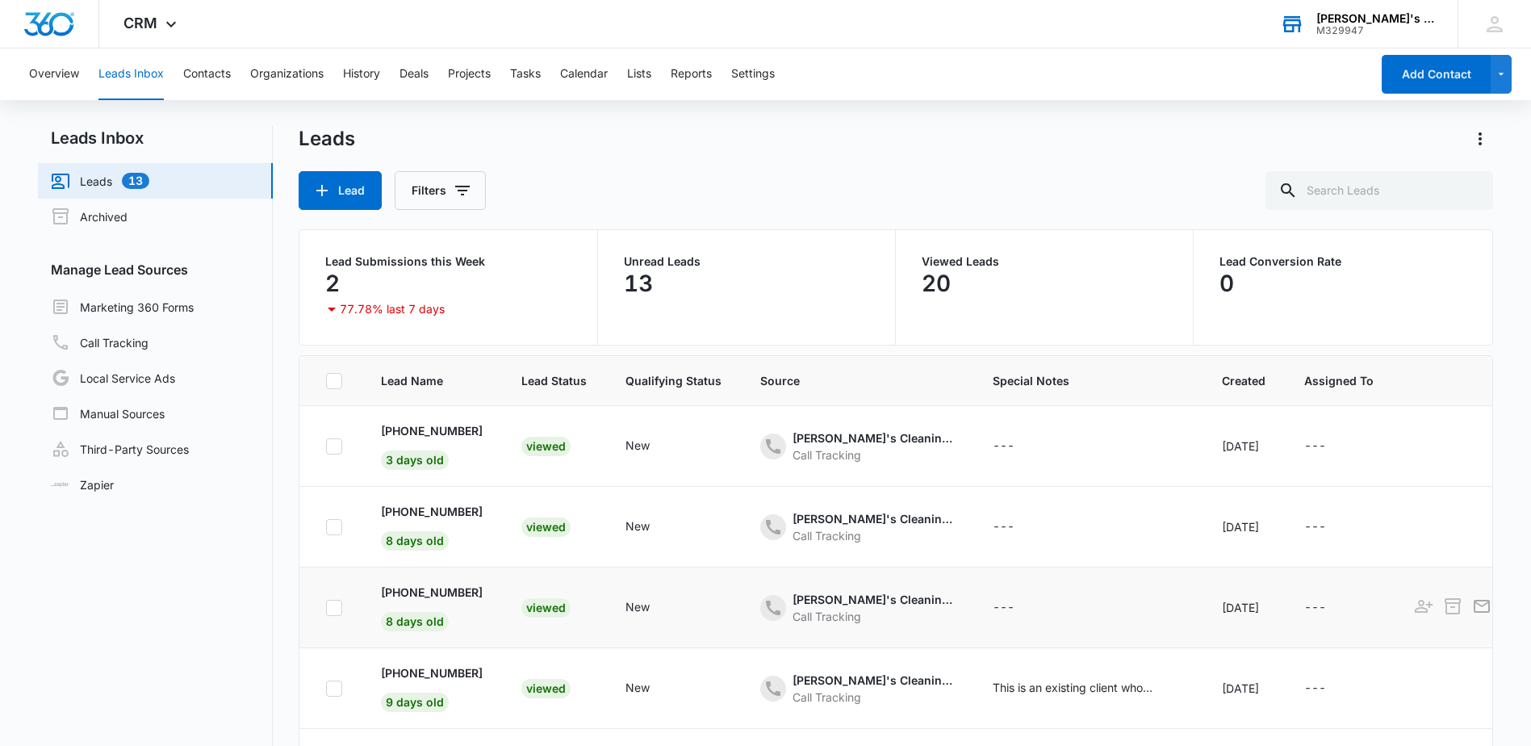
scroll to position [81, 0]
click at [445, 506] on p "[PHONE_NUMBER]" at bounding box center [432, 511] width 102 height 17
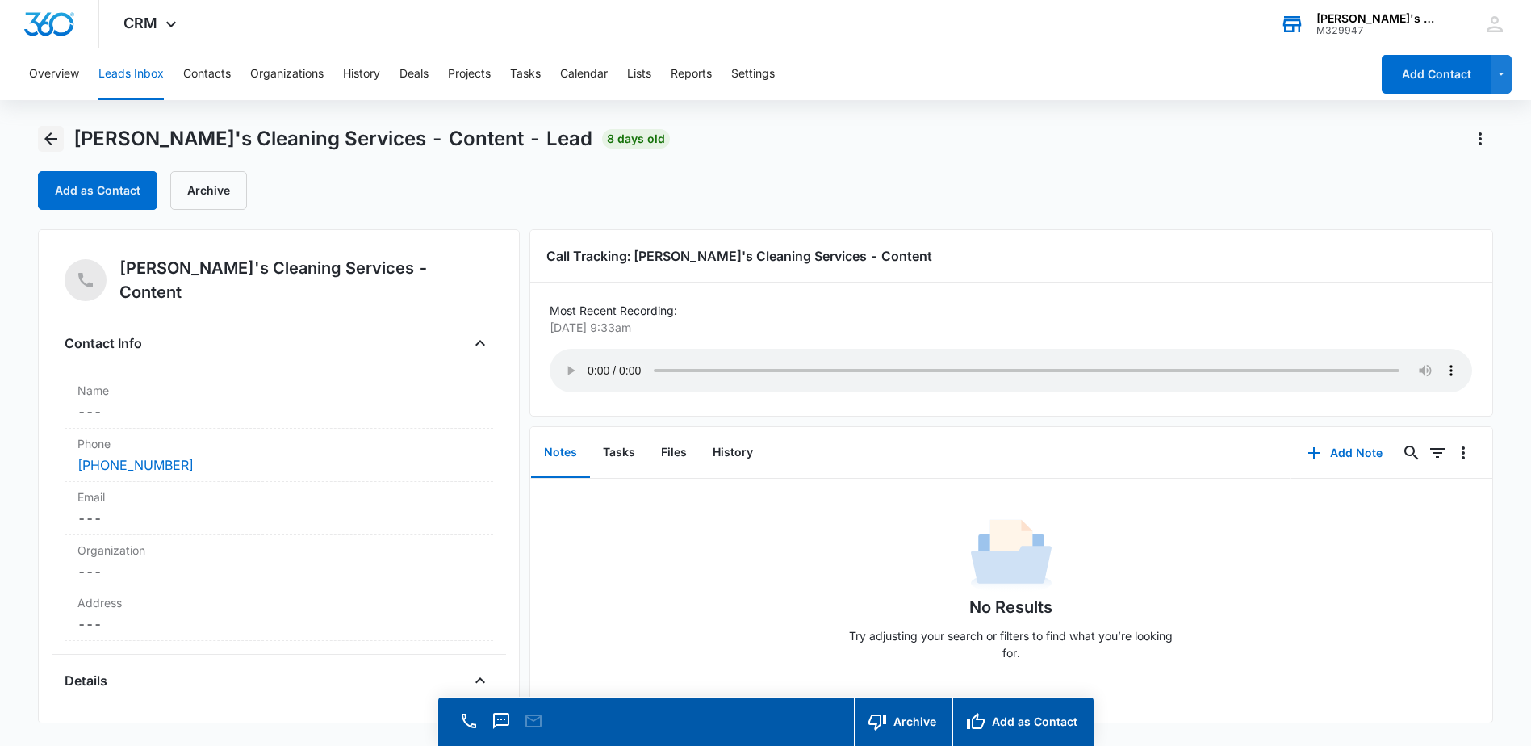
click at [48, 136] on icon "Back" at bounding box center [50, 138] width 13 height 13
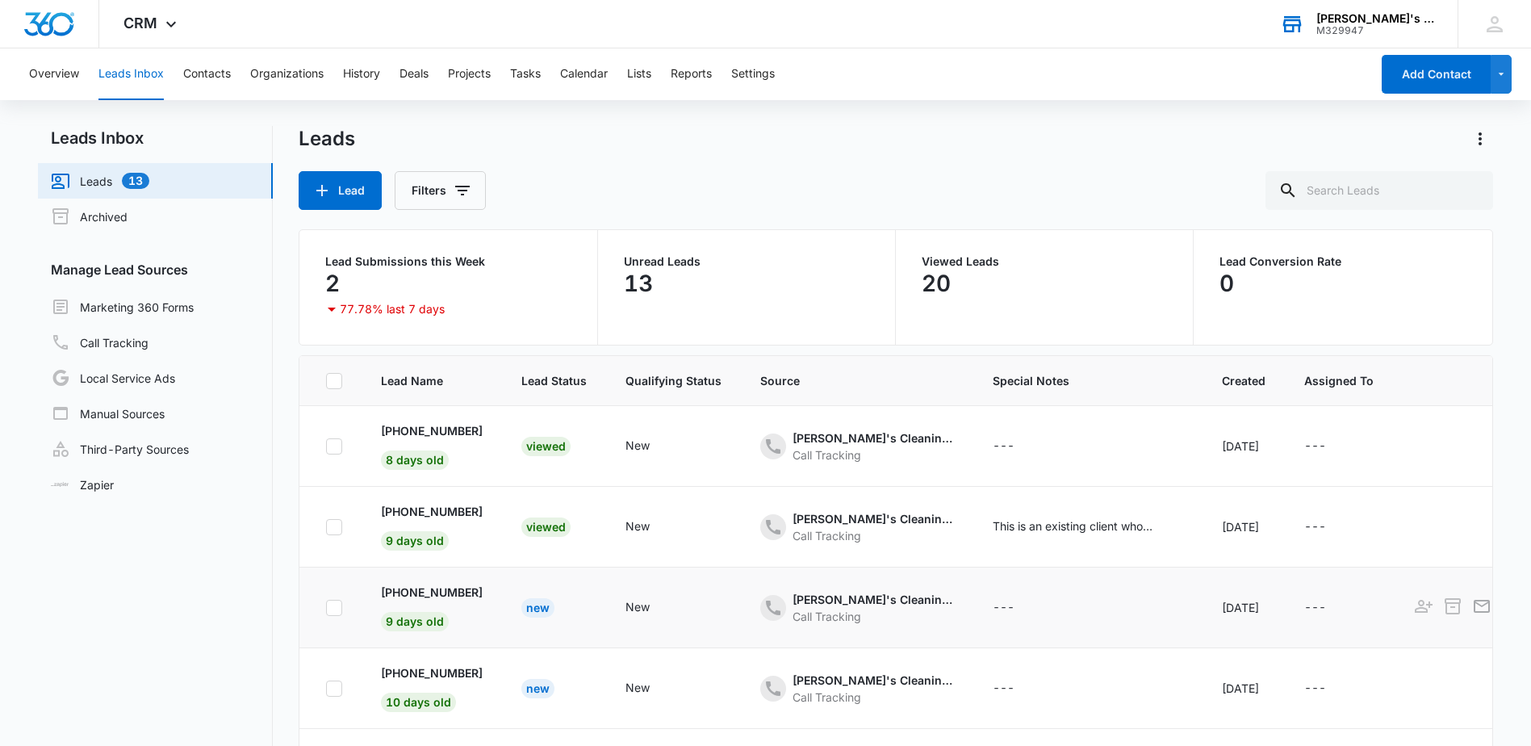
scroll to position [242, 0]
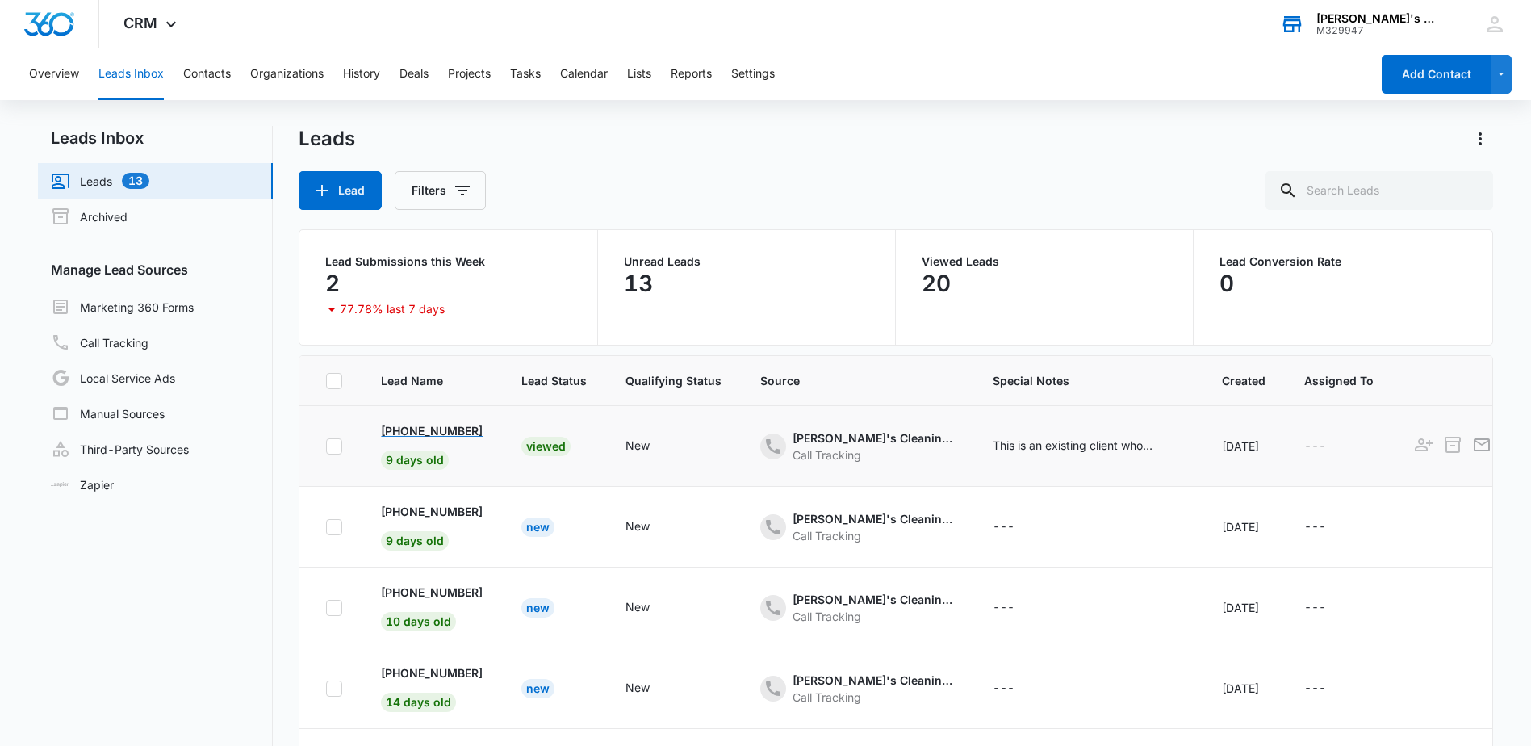
click at [425, 429] on p "[PHONE_NUMBER]" at bounding box center [432, 430] width 102 height 17
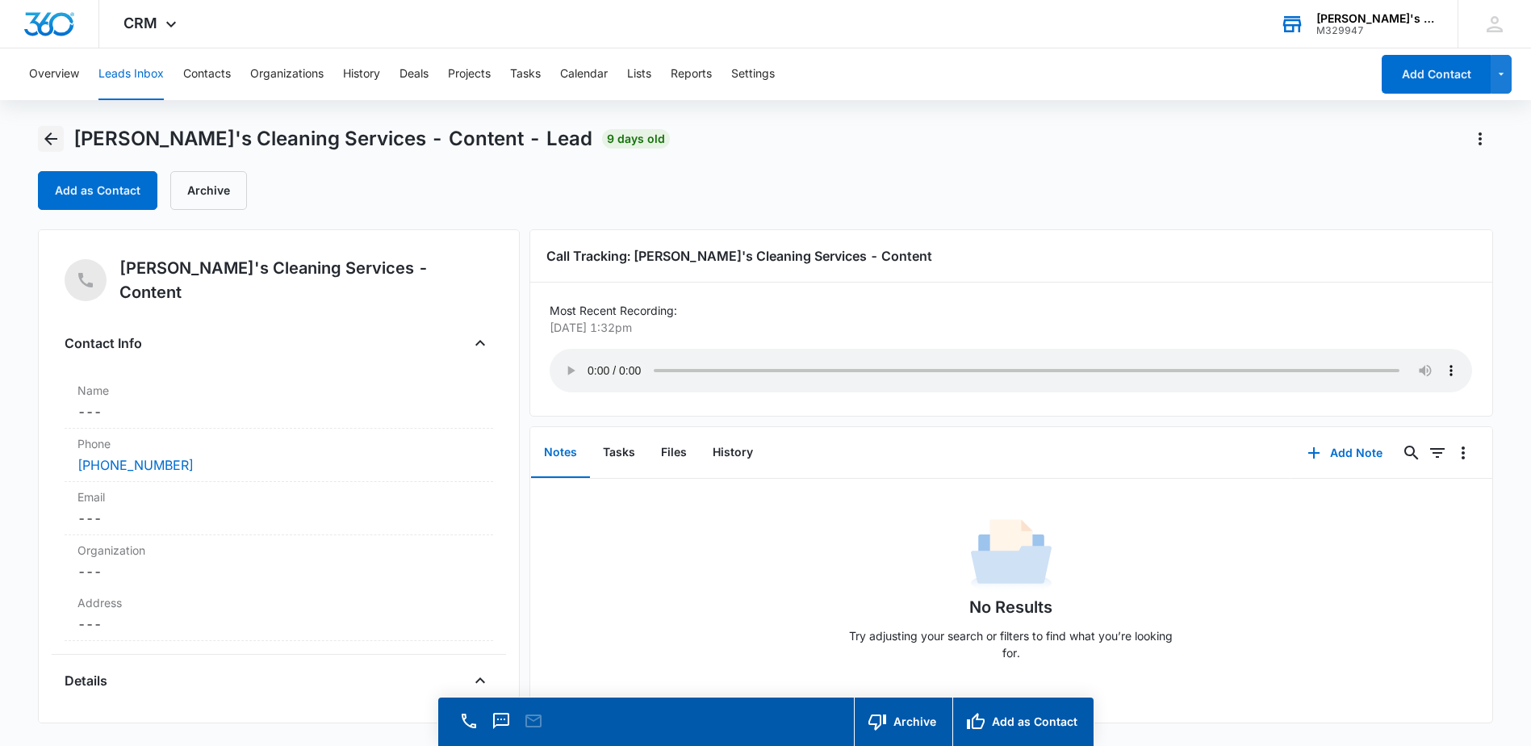
click at [48, 145] on icon "Back" at bounding box center [50, 138] width 19 height 19
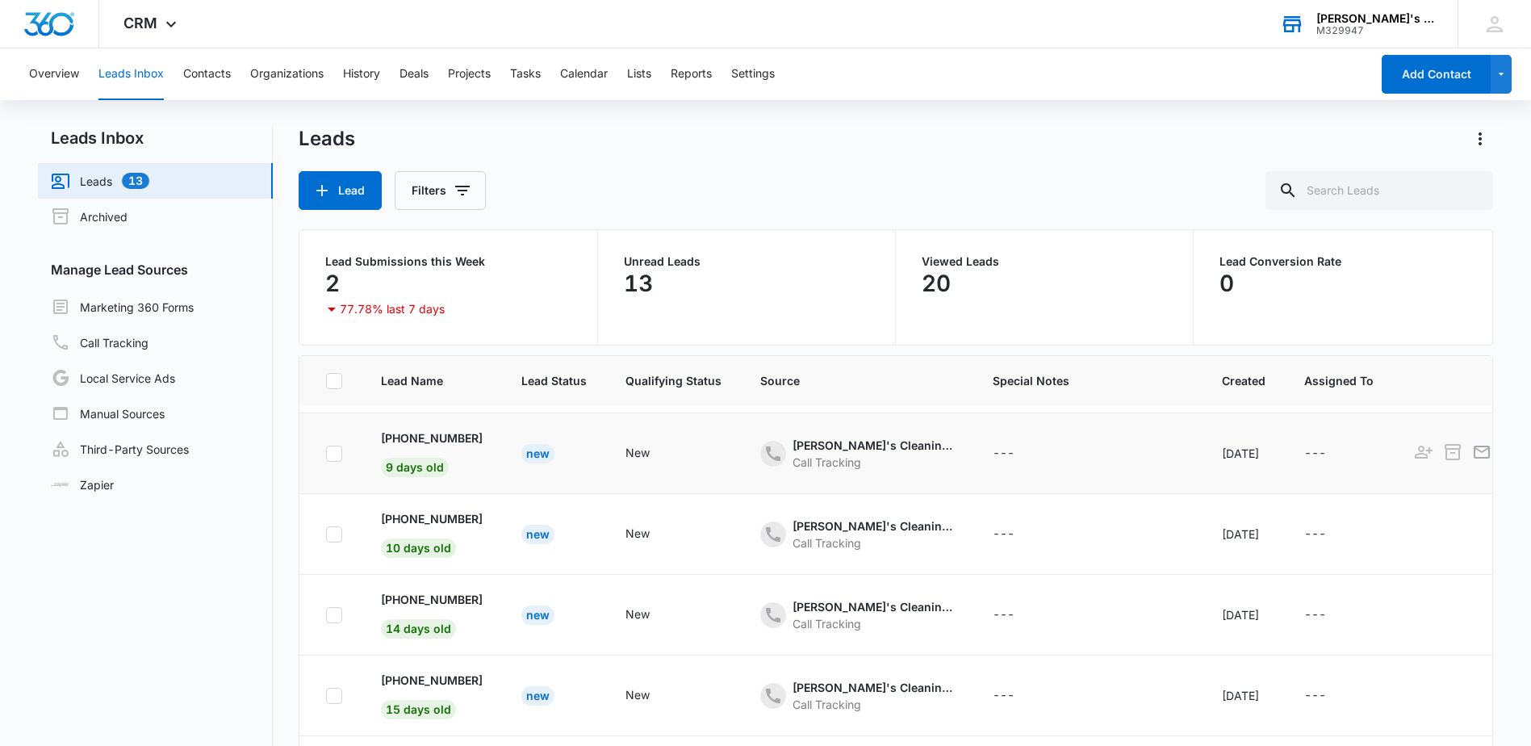
scroll to position [323, 0]
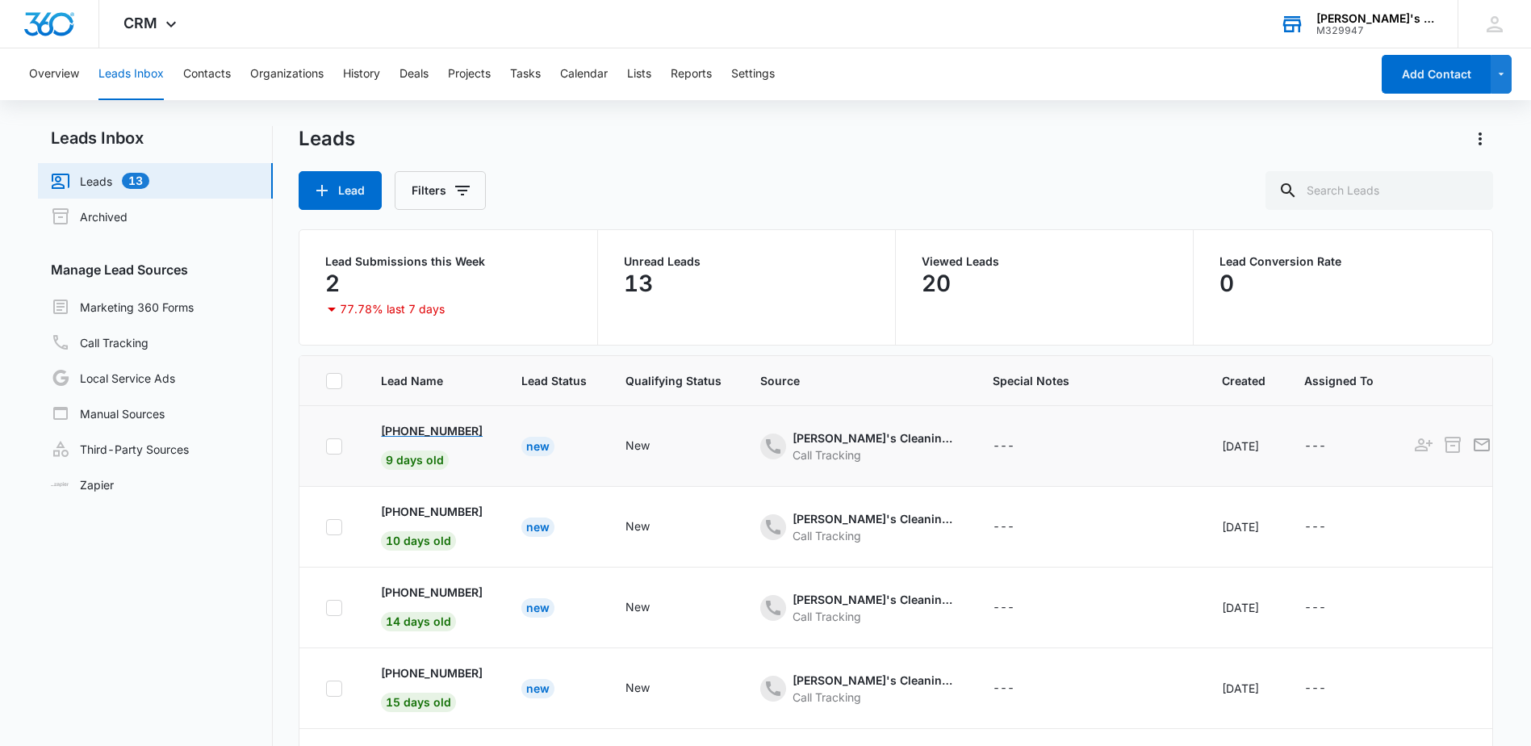
click at [458, 433] on p "[PHONE_NUMBER]" at bounding box center [432, 430] width 102 height 17
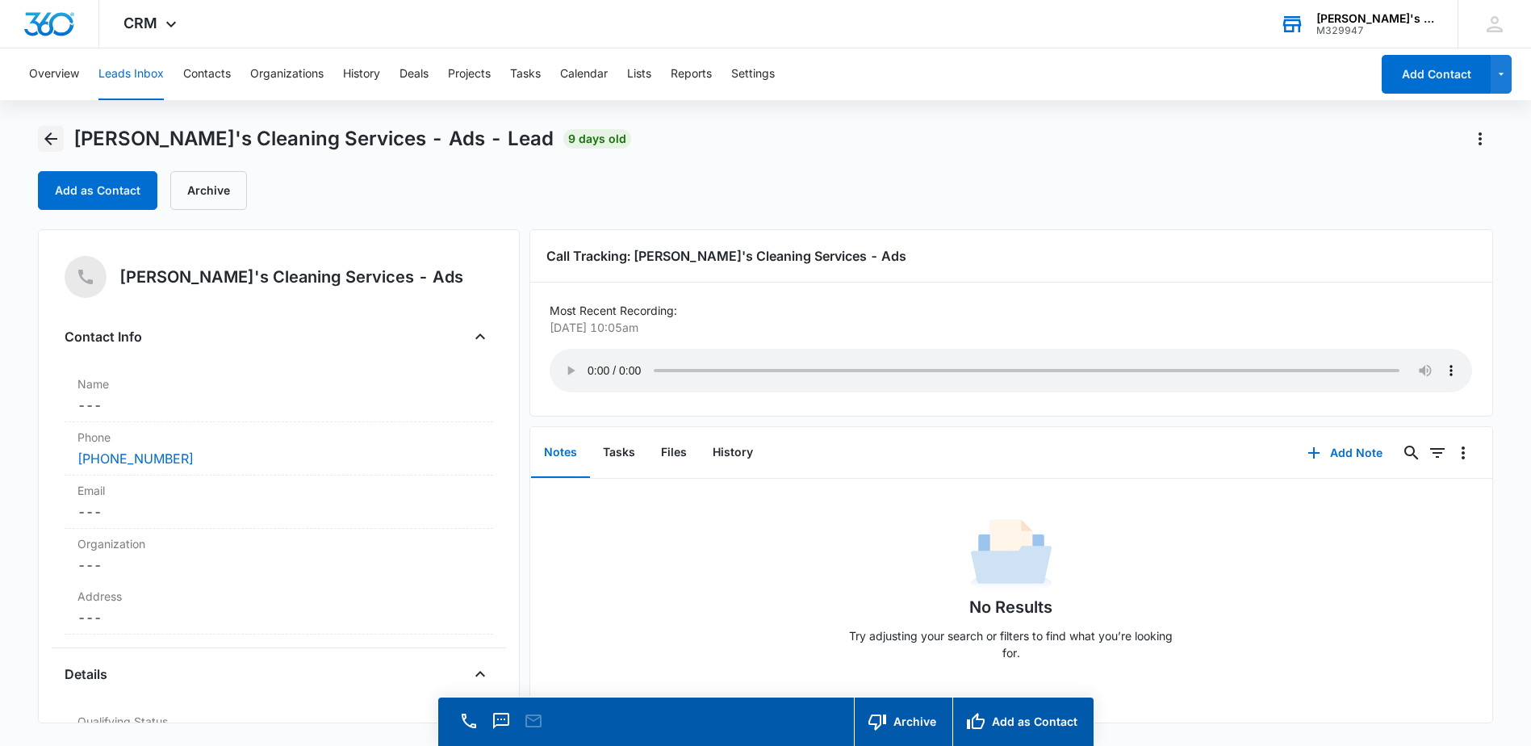
click at [47, 141] on icon "Back" at bounding box center [50, 138] width 19 height 19
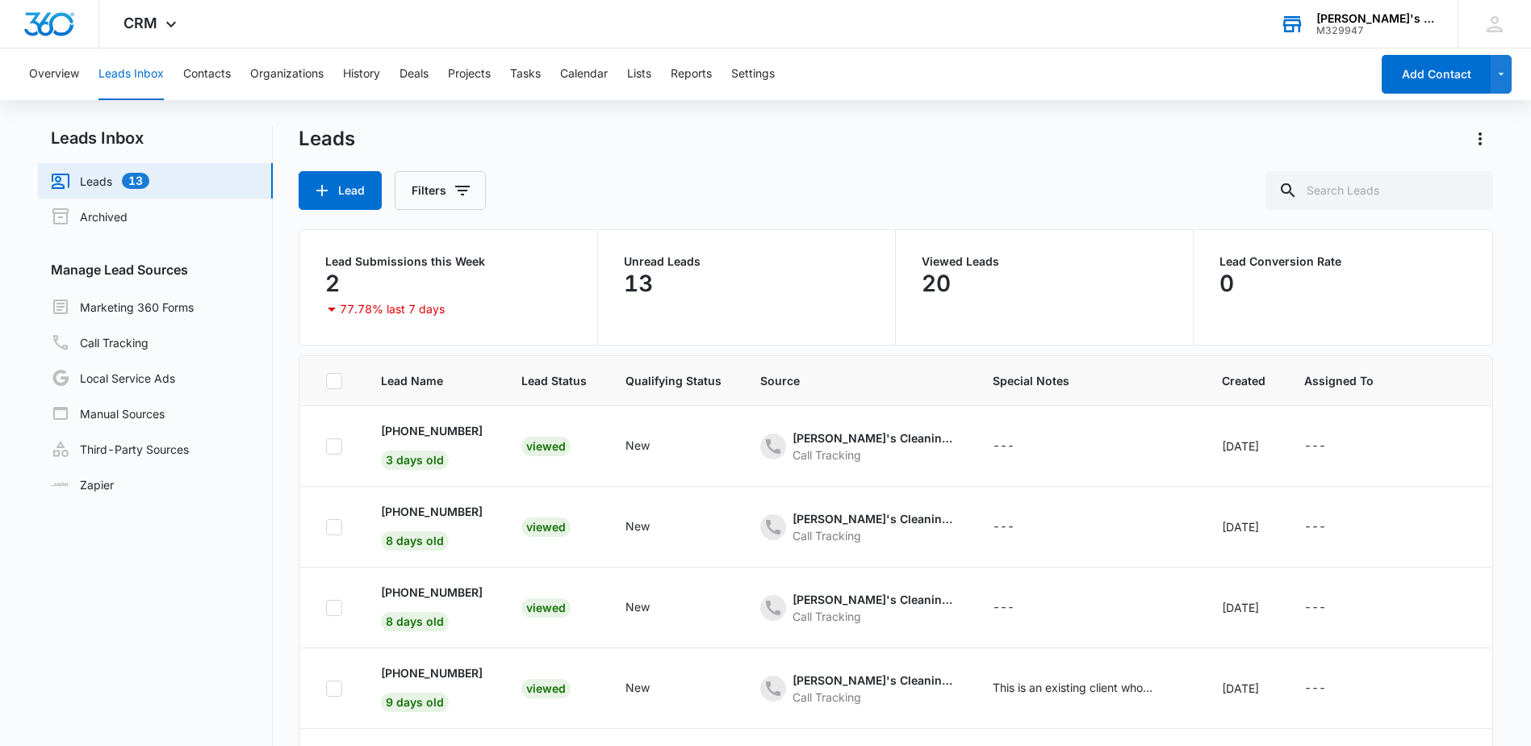
scroll to position [323, 0]
click at [442, 512] on p "[PHONE_NUMBER]" at bounding box center [432, 511] width 102 height 17
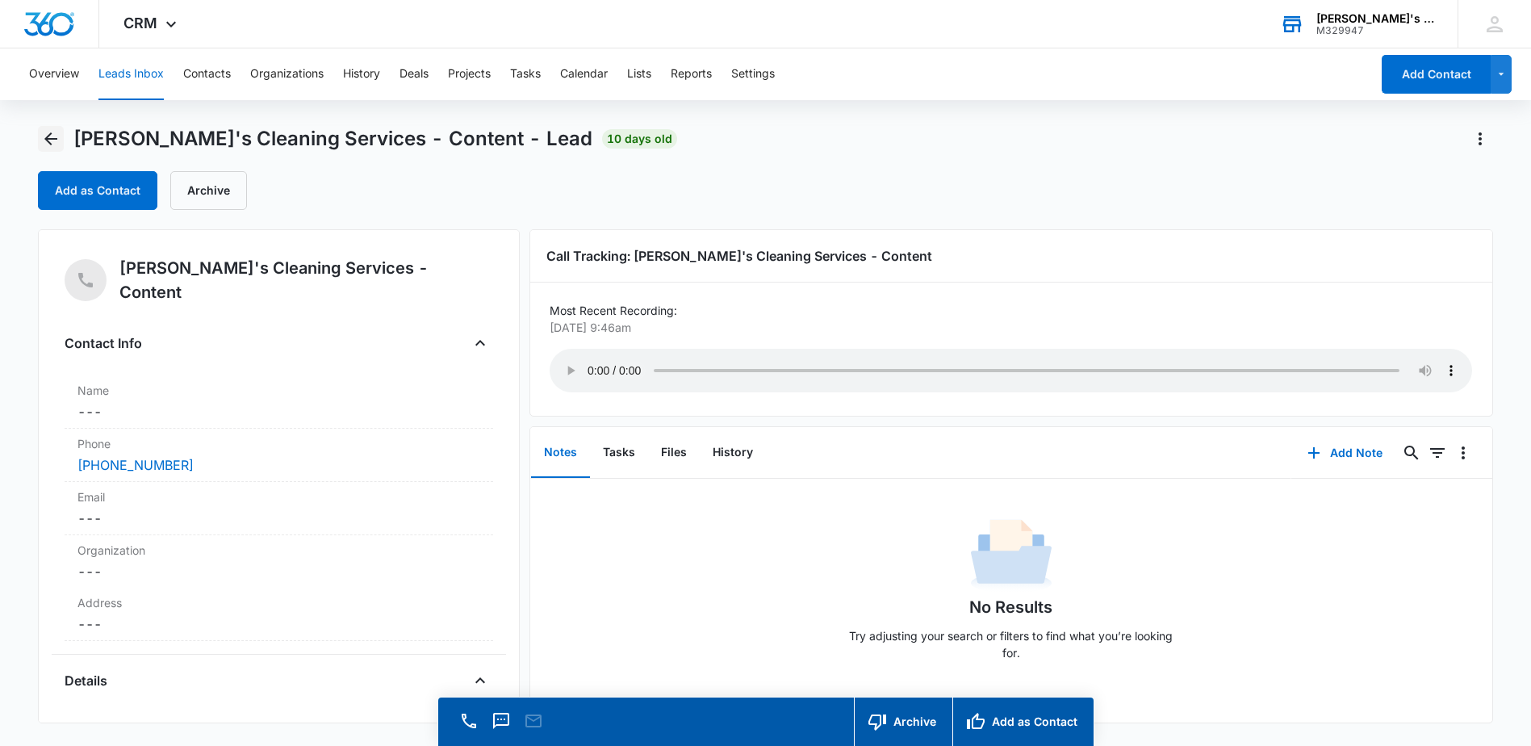
click at [61, 144] on button "Back" at bounding box center [51, 139] width 26 height 26
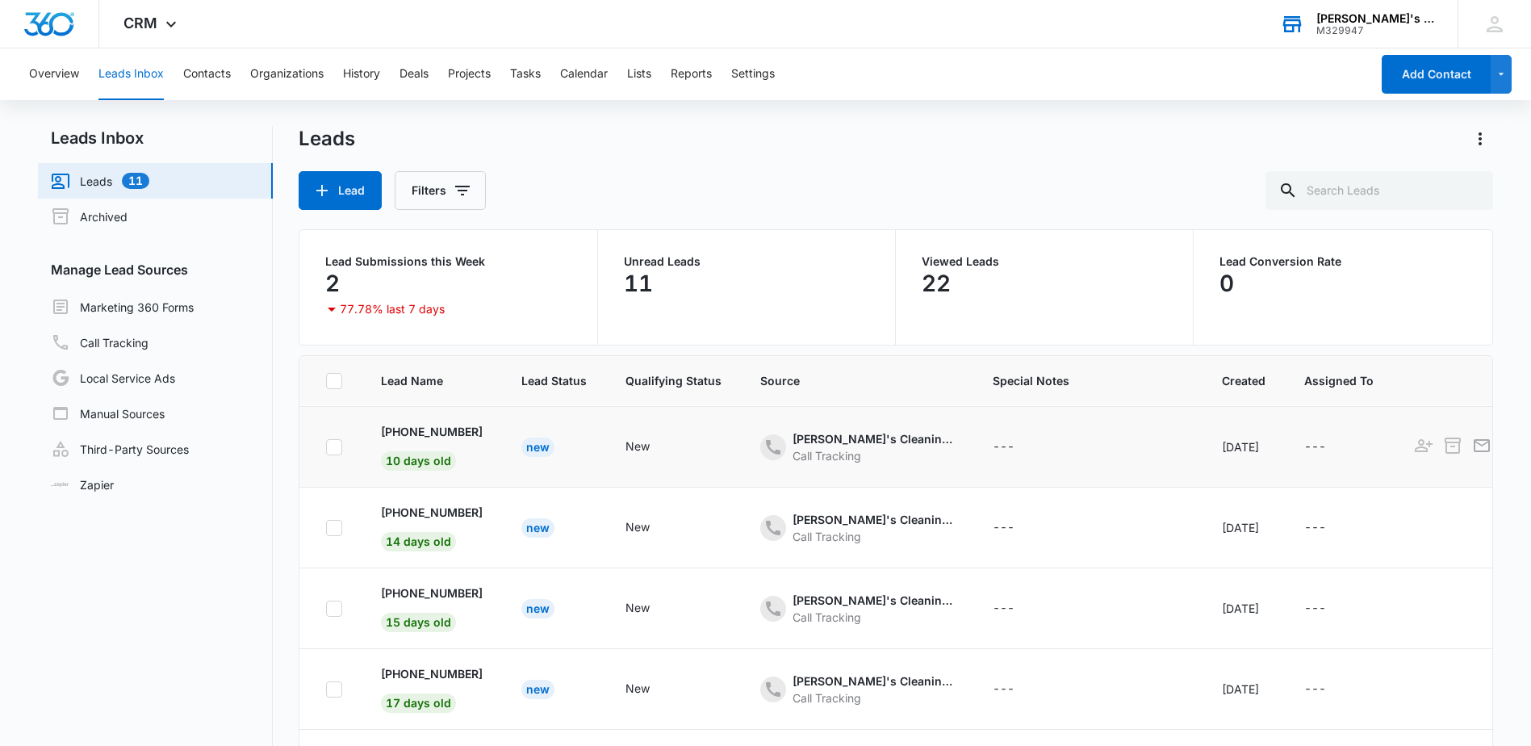
scroll to position [404, 0]
click at [452, 513] on p "[PHONE_NUMBER]" at bounding box center [432, 511] width 102 height 17
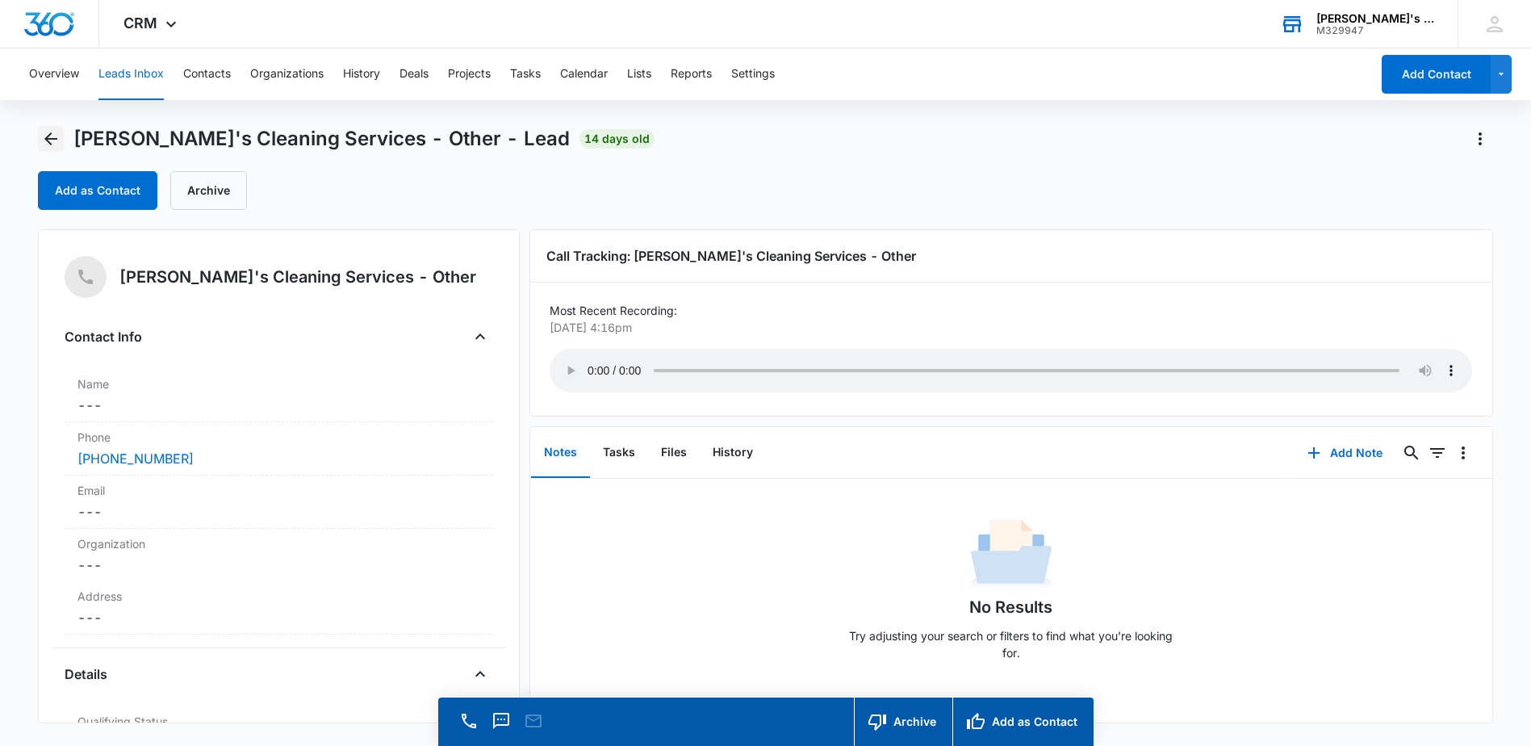
click at [54, 136] on icon "Back" at bounding box center [50, 138] width 19 height 19
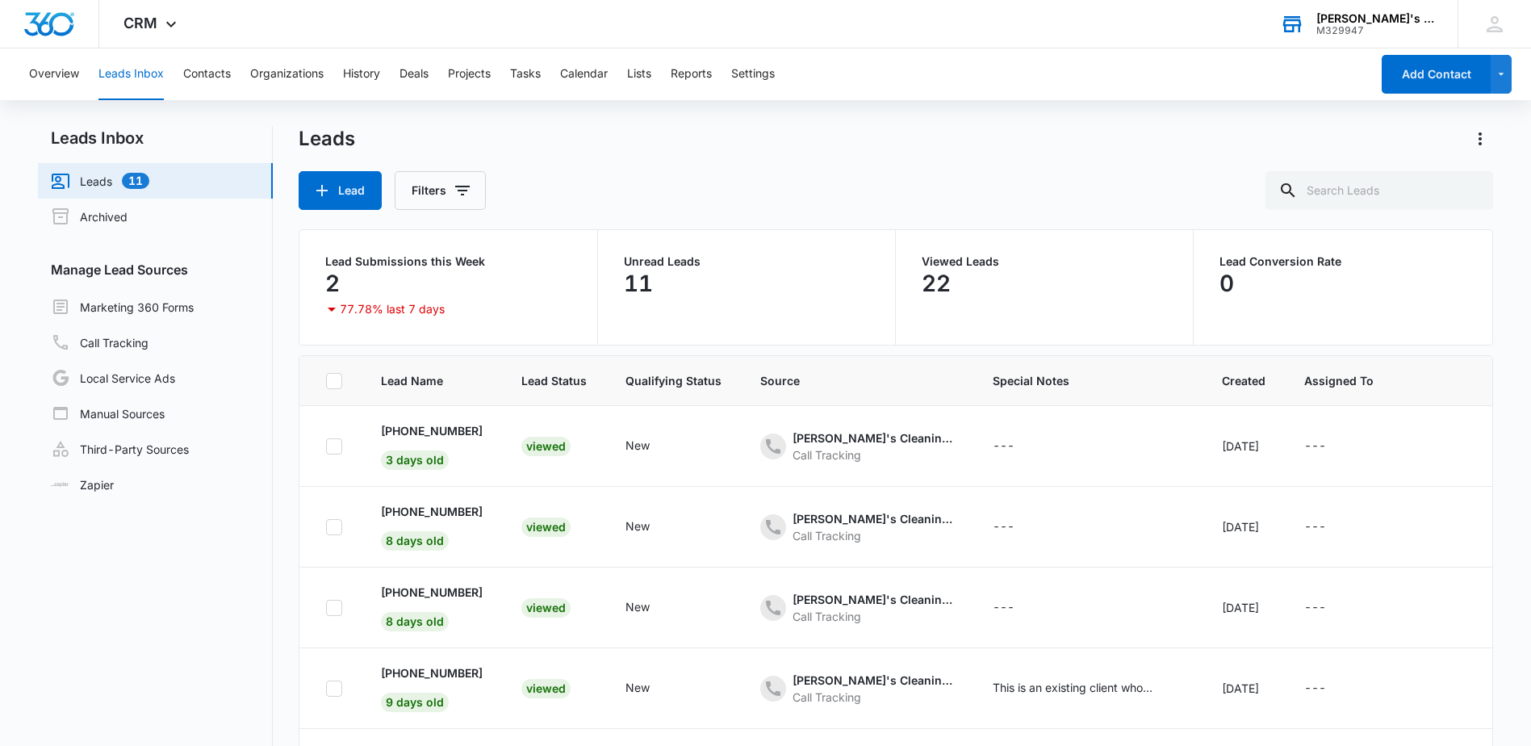
scroll to position [404, 0]
click at [427, 517] on p "[PHONE_NUMBER]" at bounding box center [432, 511] width 102 height 17
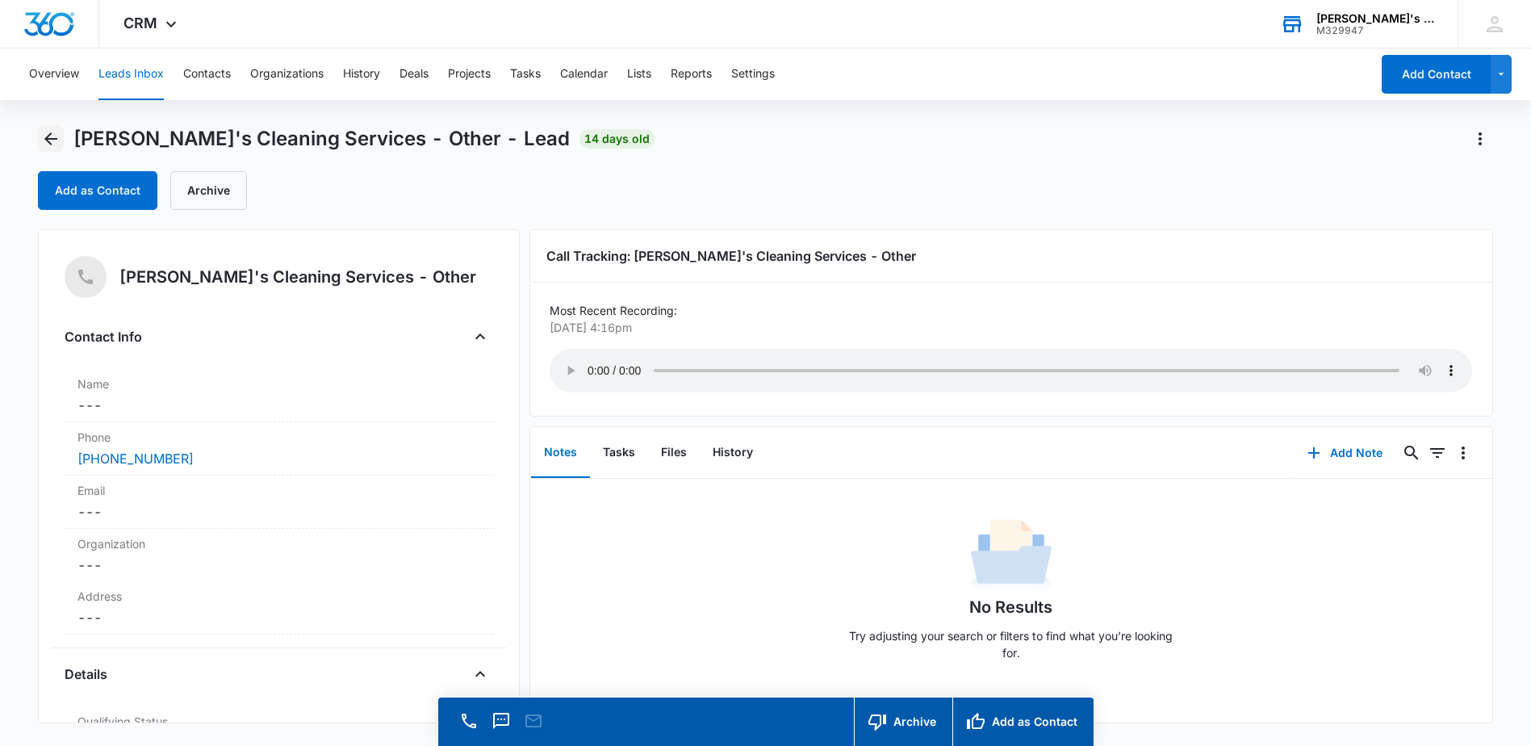
click at [59, 147] on icon "Back" at bounding box center [50, 138] width 19 height 19
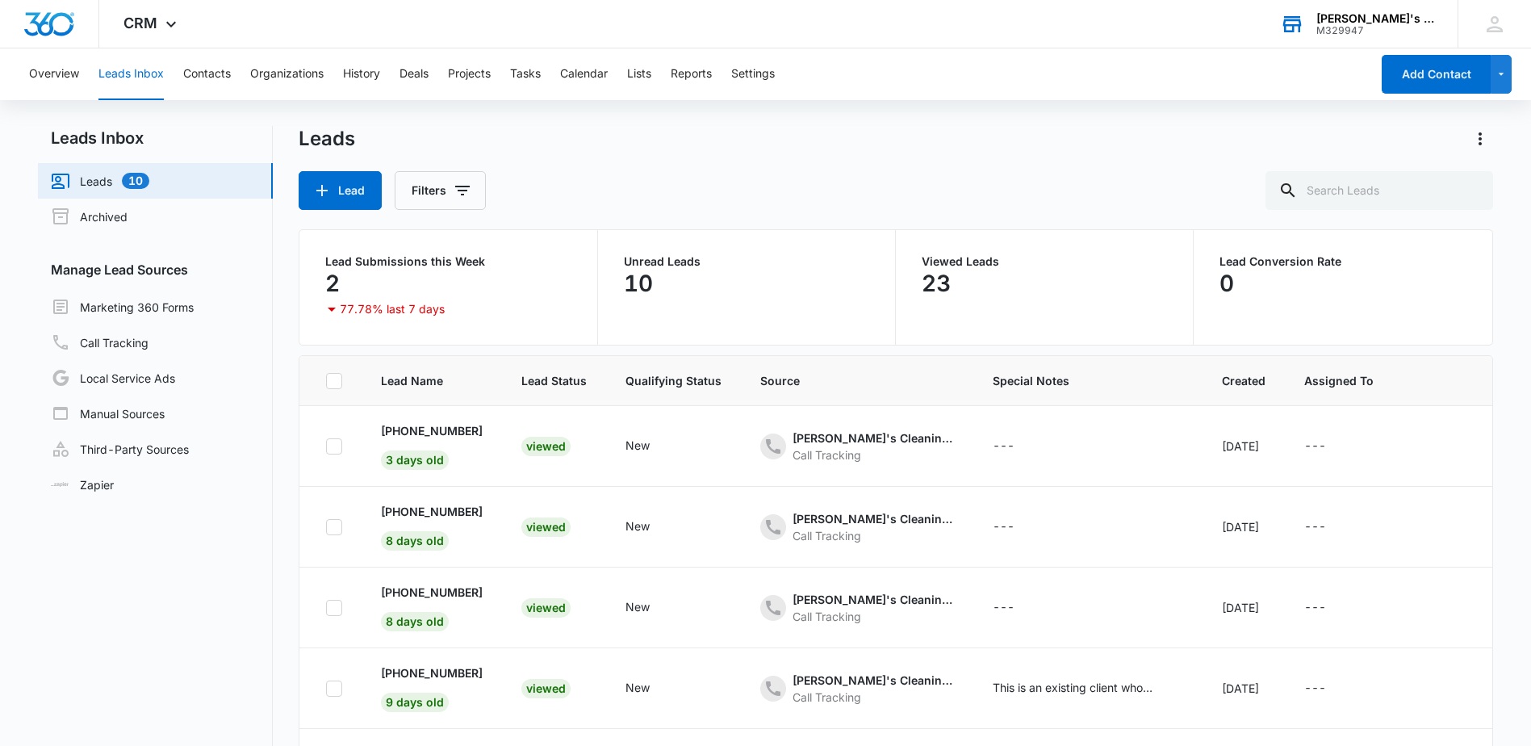
scroll to position [404, 0]
click at [447, 592] on p "[PHONE_NUMBER]" at bounding box center [432, 592] width 102 height 17
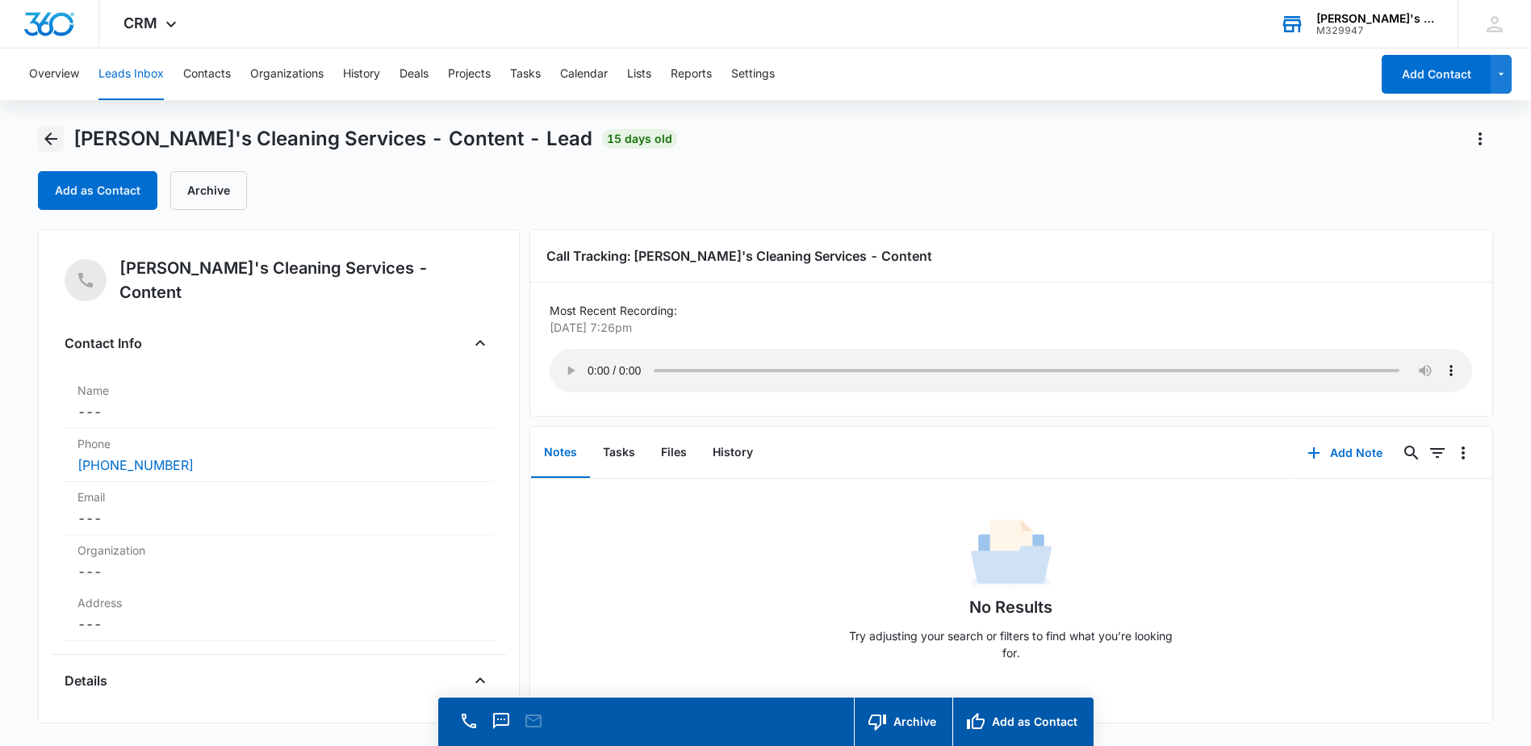
click at [54, 136] on icon "Back" at bounding box center [50, 138] width 19 height 19
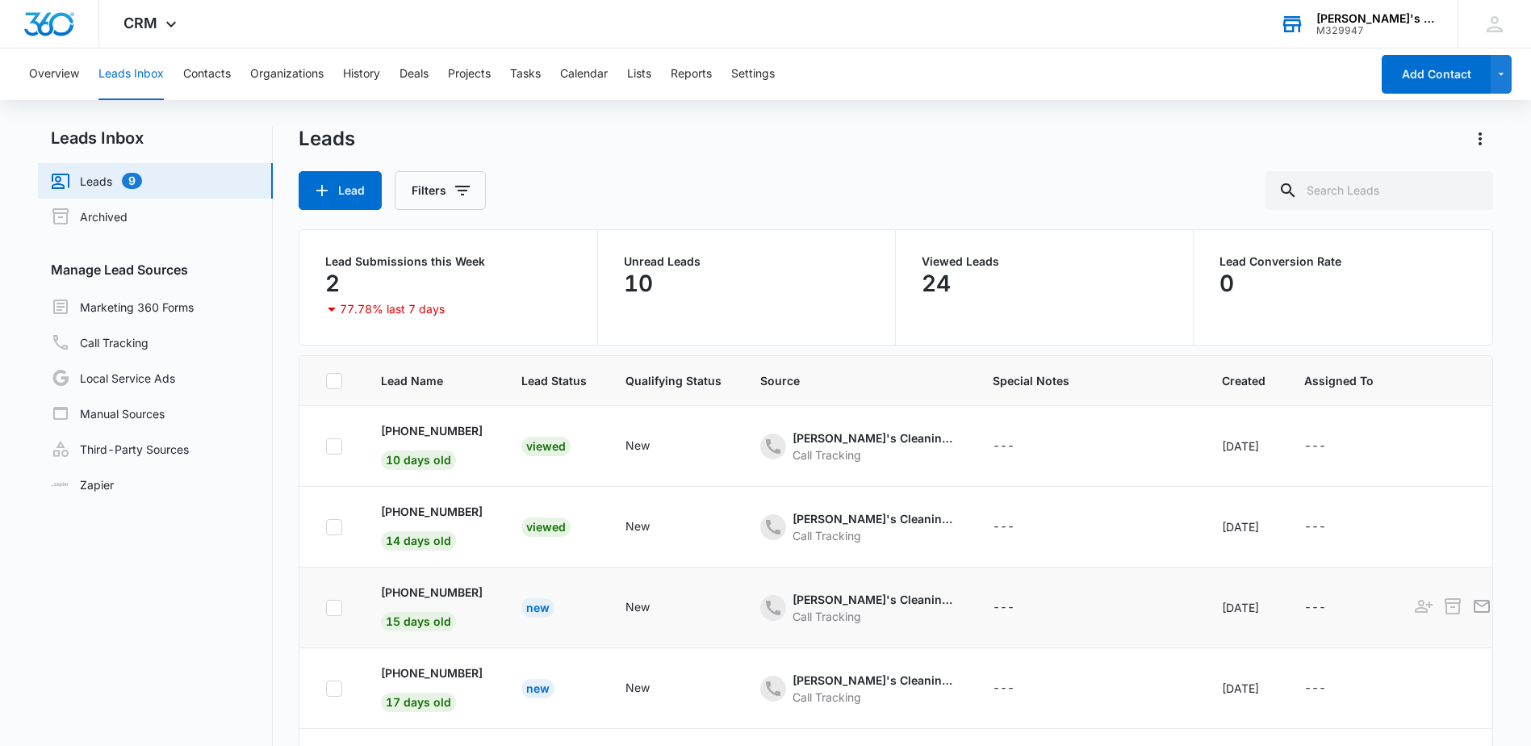
scroll to position [425, 0]
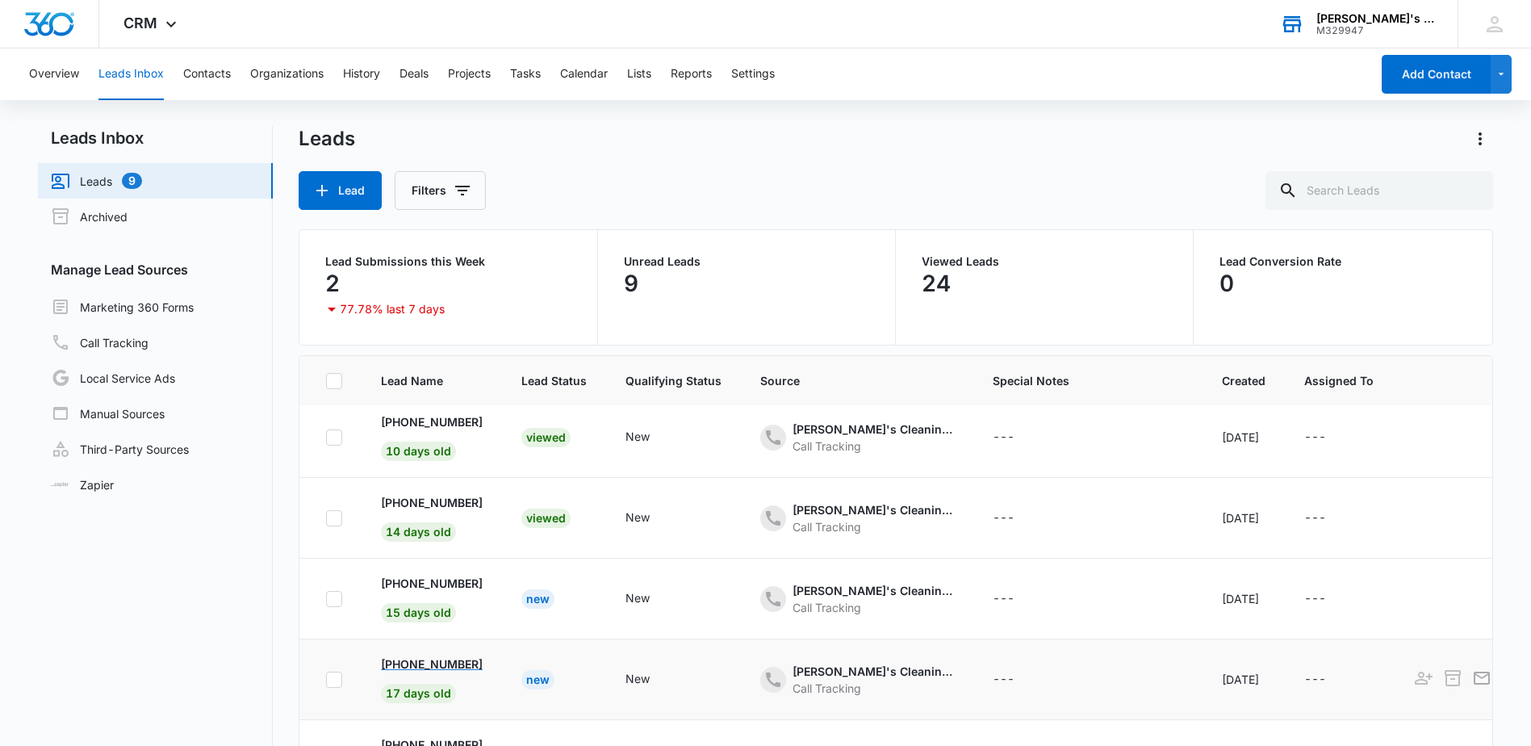
click at [428, 656] on p "[PHONE_NUMBER]" at bounding box center [432, 664] width 102 height 17
